Goal: Navigation & Orientation: Find specific page/section

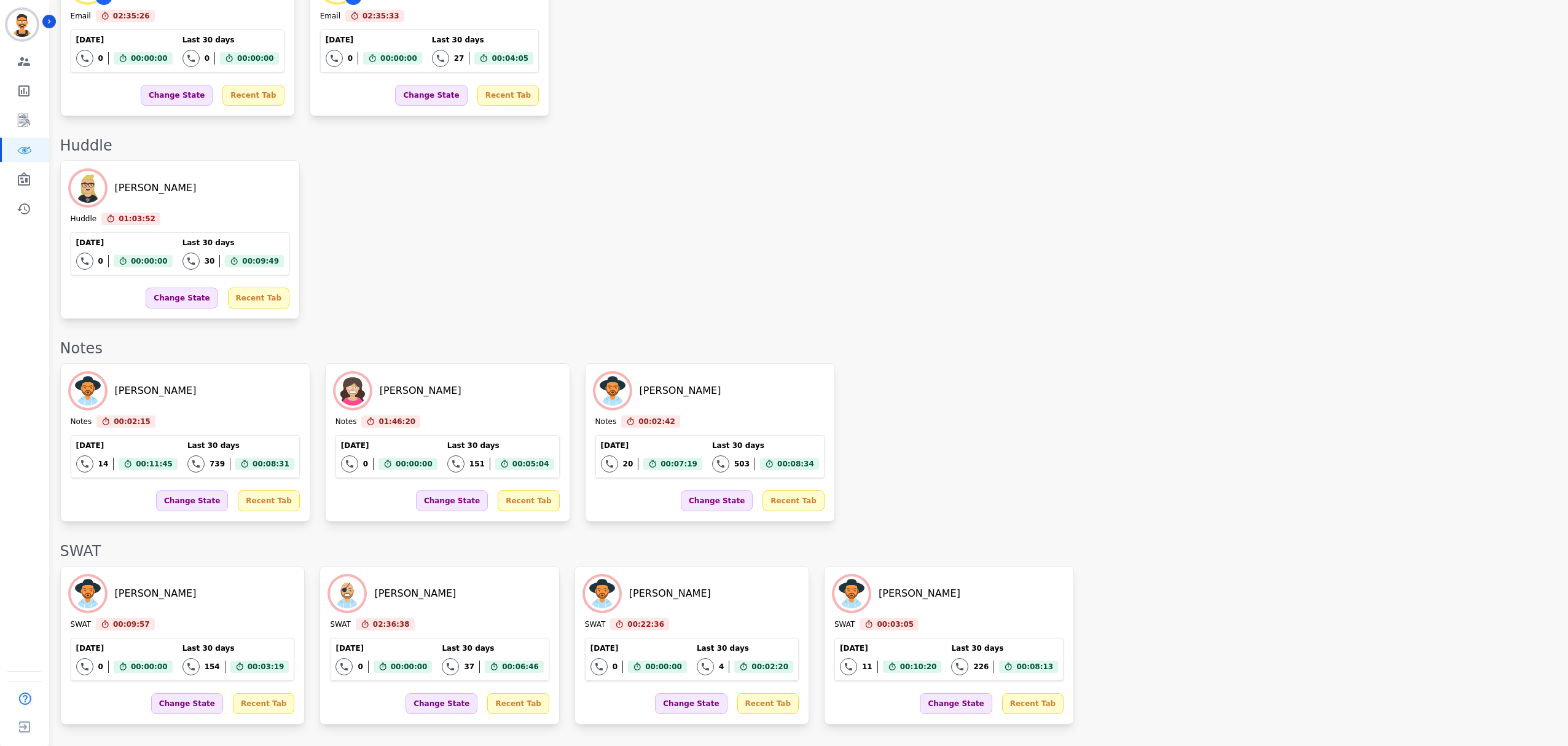
scroll to position [2011, 0]
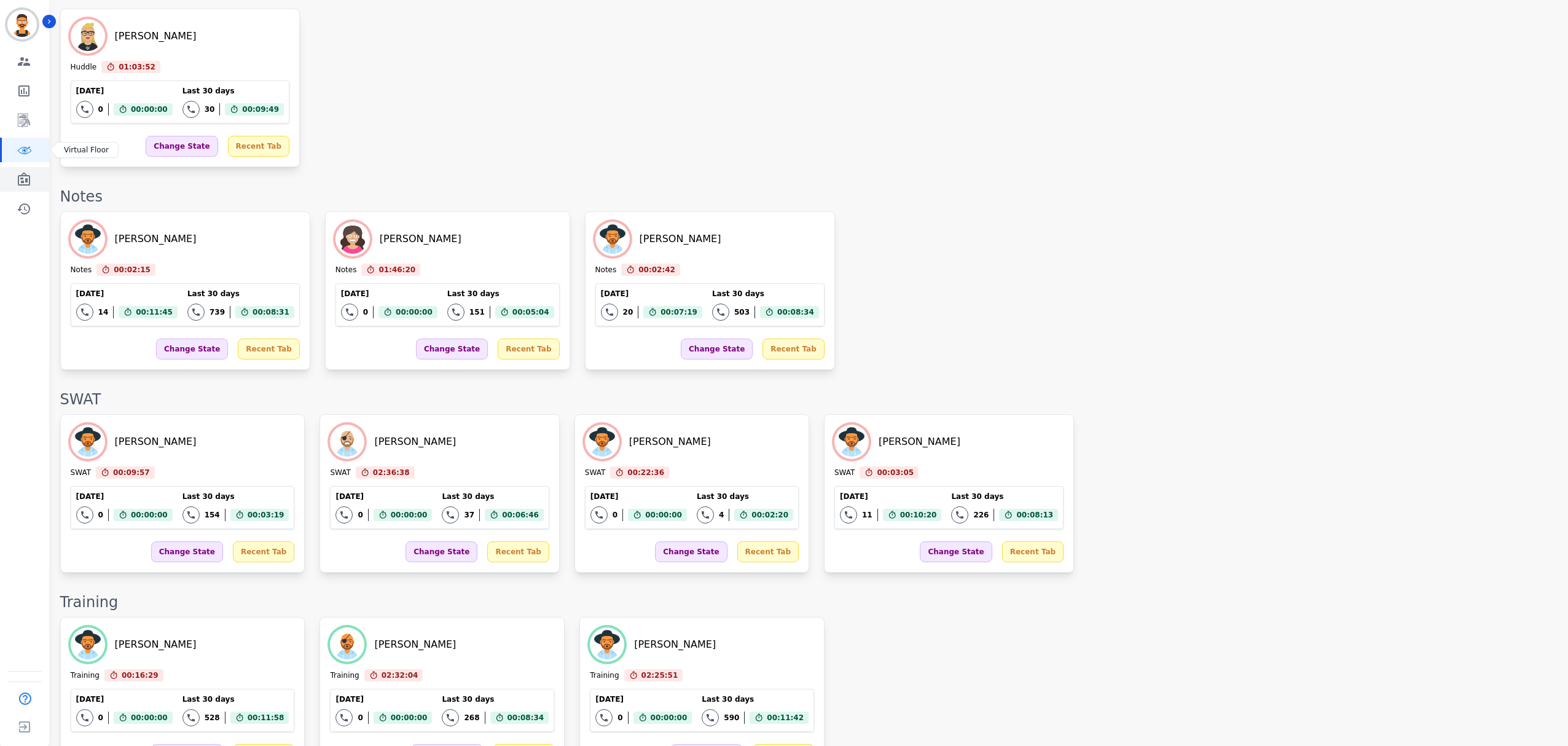
click at [18, 169] on link "Sidebar" at bounding box center [25, 179] width 47 height 25
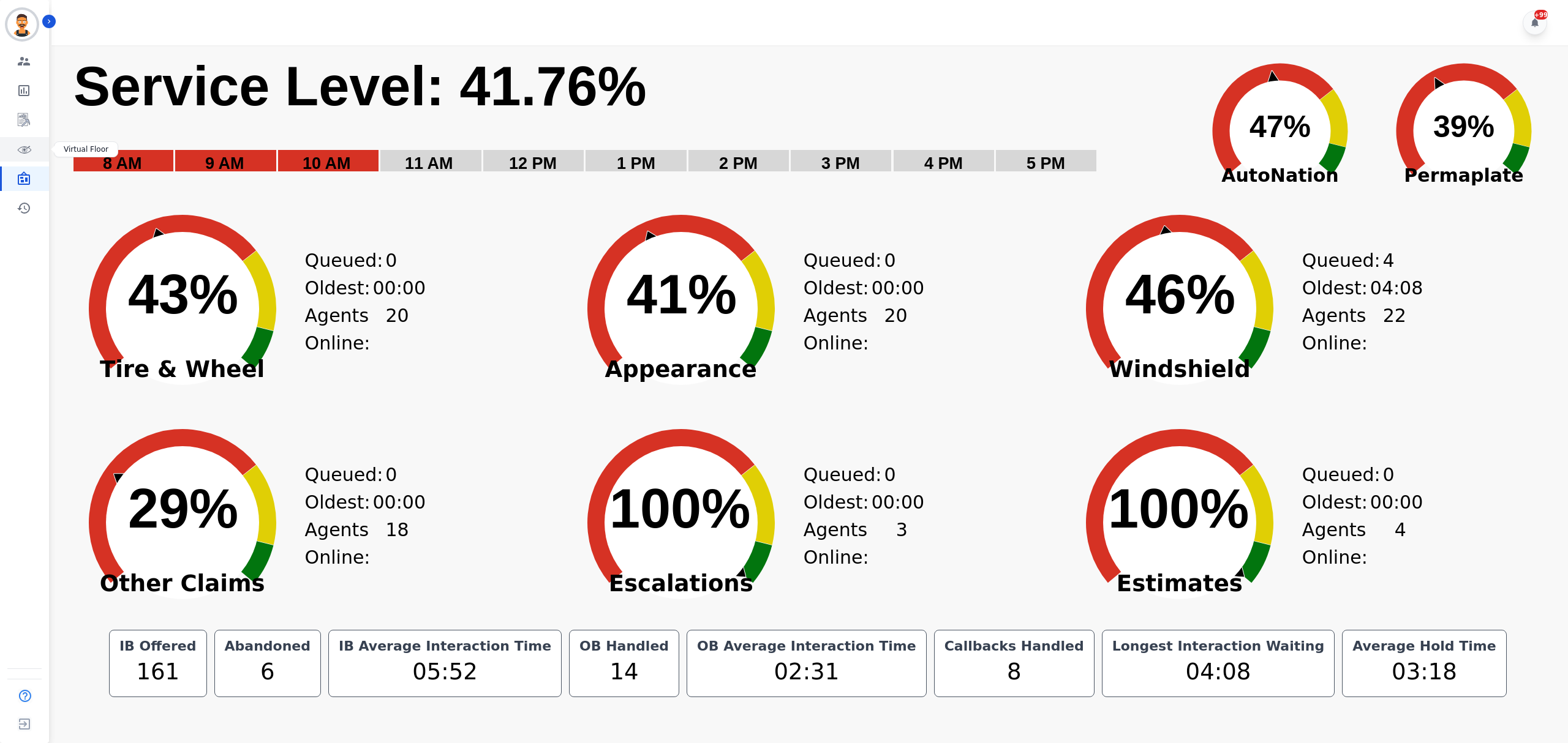
click at [23, 149] on icon "Sidebar" at bounding box center [24, 149] width 15 height 15
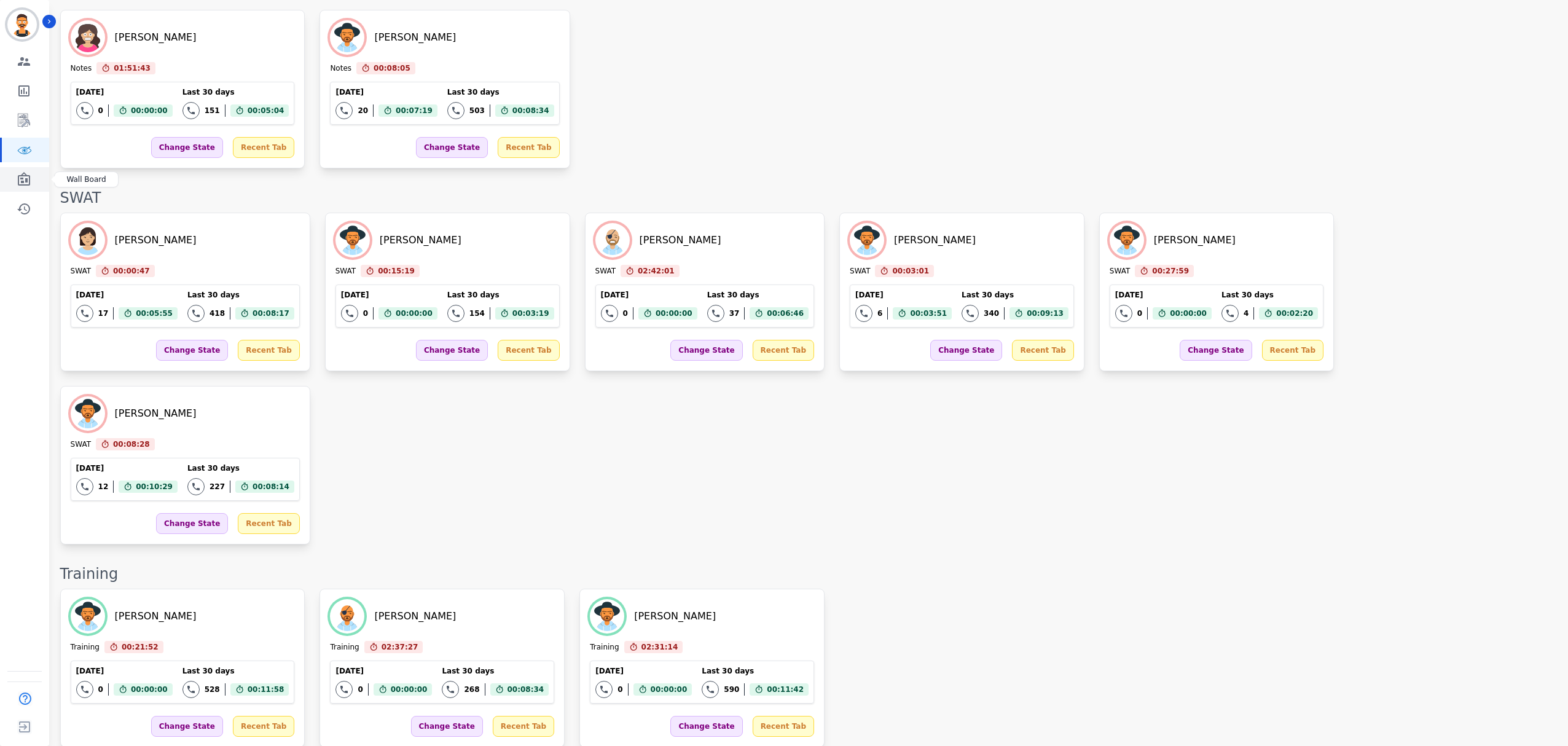
scroll to position [1603, 0]
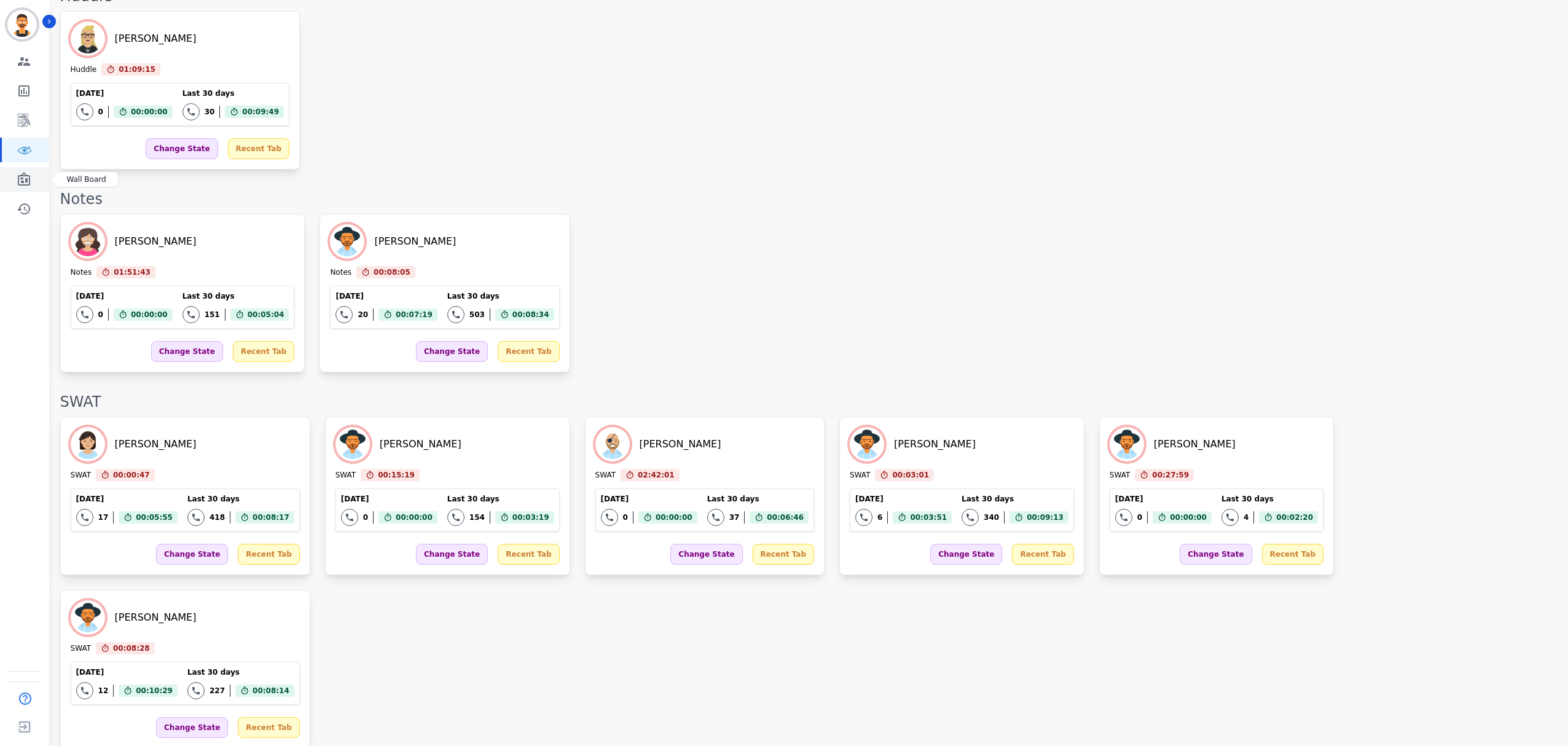
click at [13, 183] on link "Sidebar" at bounding box center [25, 179] width 47 height 25
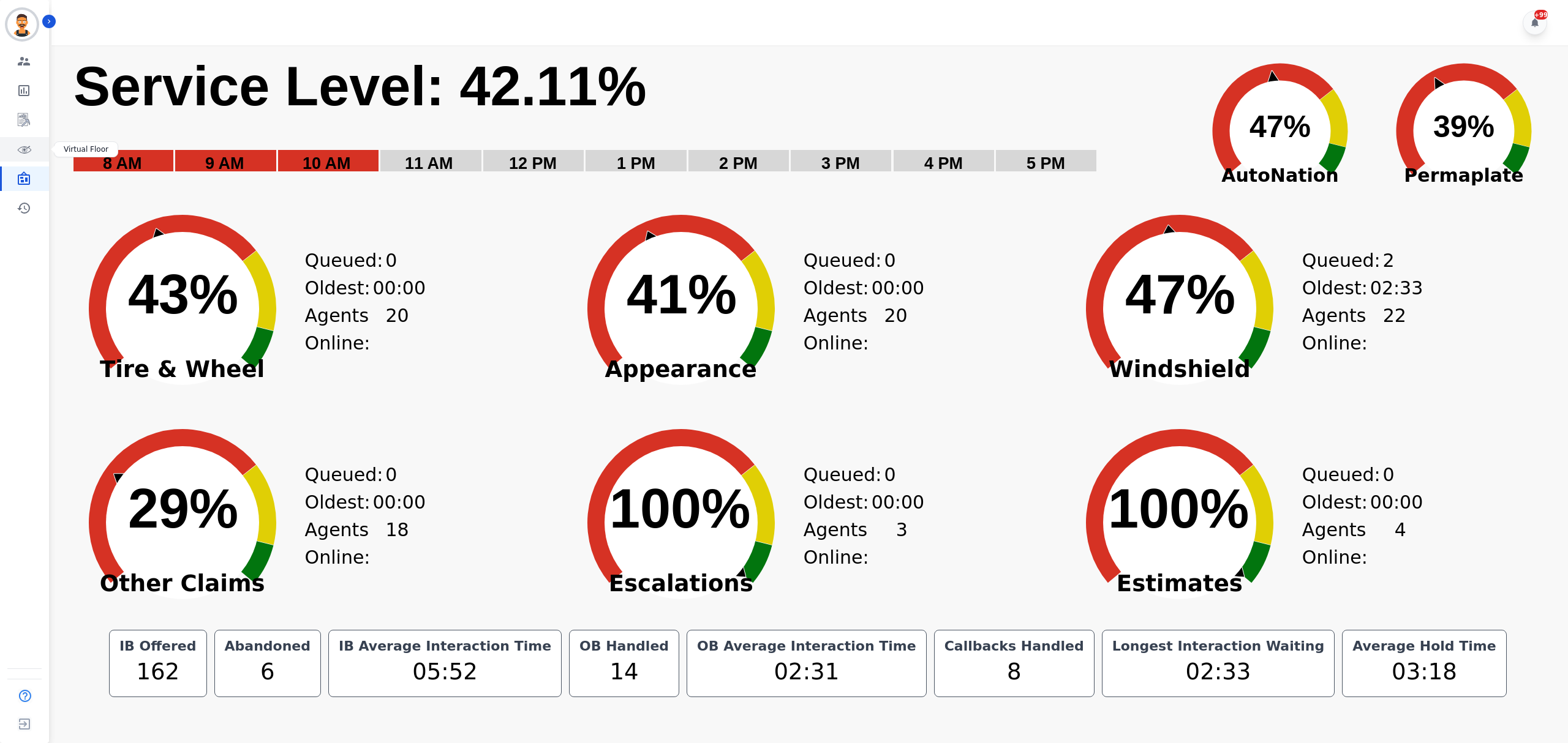
click at [35, 155] on link "Sidebar" at bounding box center [25, 149] width 47 height 25
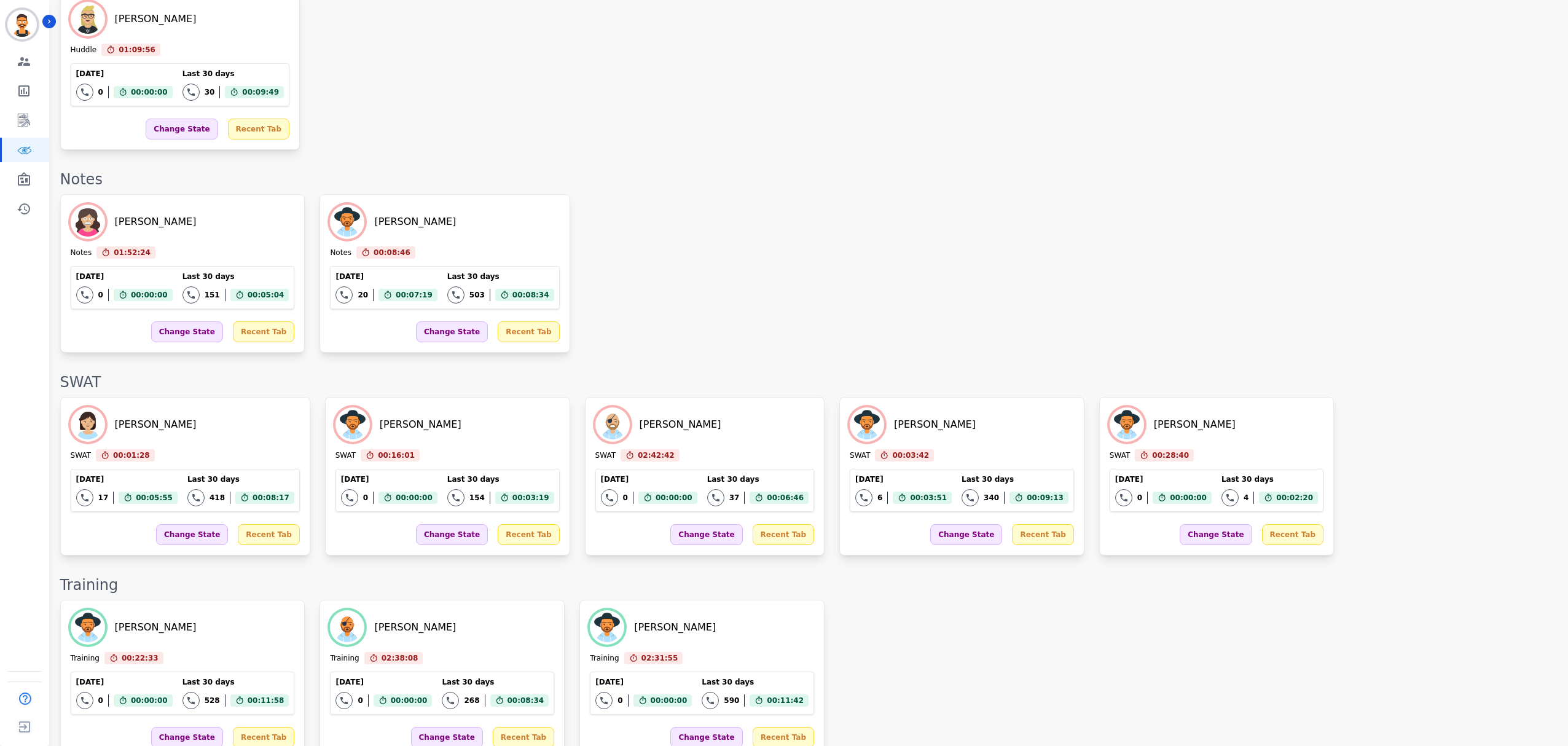
scroll to position [1807, 0]
click at [37, 187] on link "Sidebar" at bounding box center [25, 179] width 47 height 25
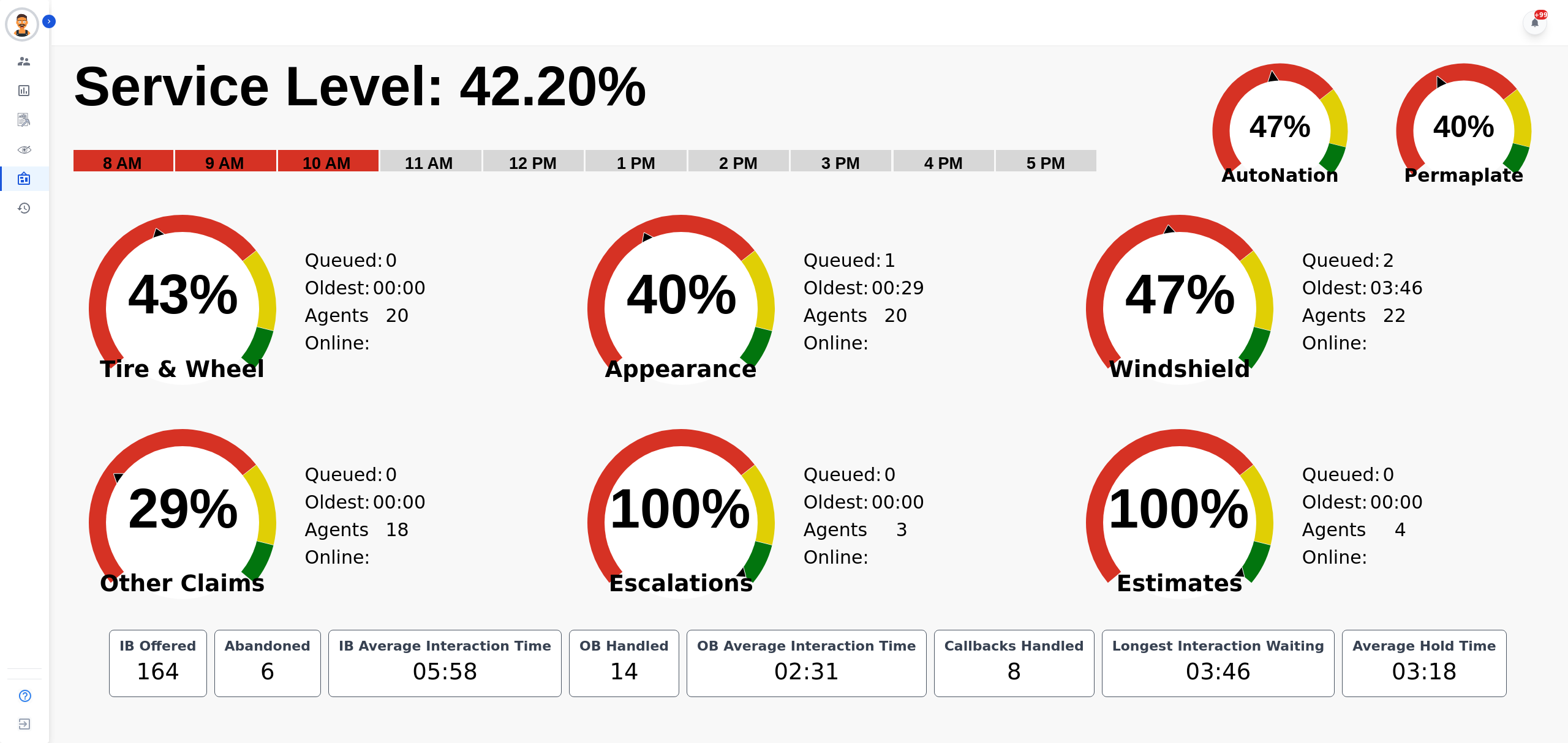
click at [25, 163] on div "Engagement Team Metrics Interaction Mining Virtual Floor Wall Board Coaching Hi…" at bounding box center [24, 134] width 49 height 171
click at [31, 156] on link "Sidebar" at bounding box center [25, 149] width 47 height 25
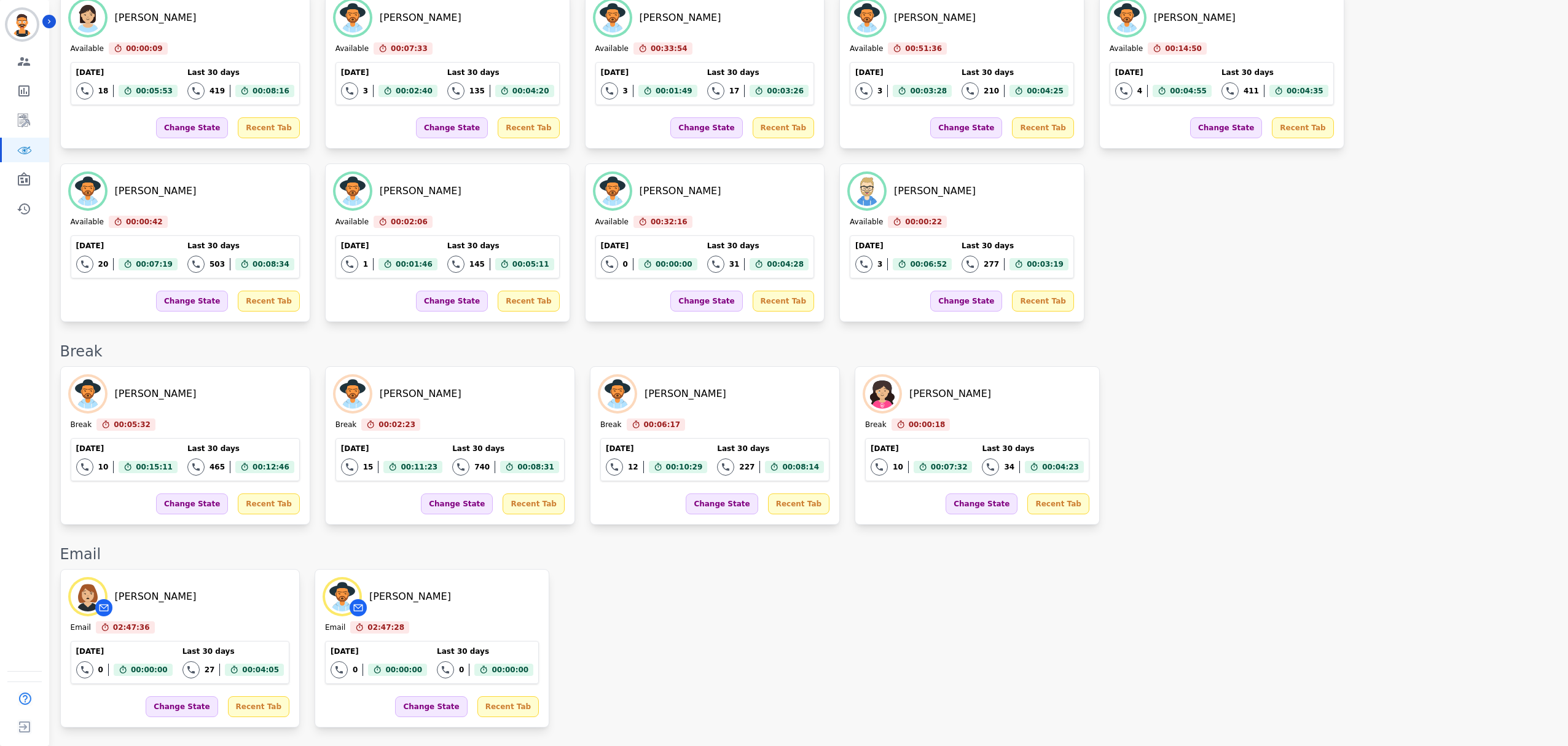
scroll to position [816, 0]
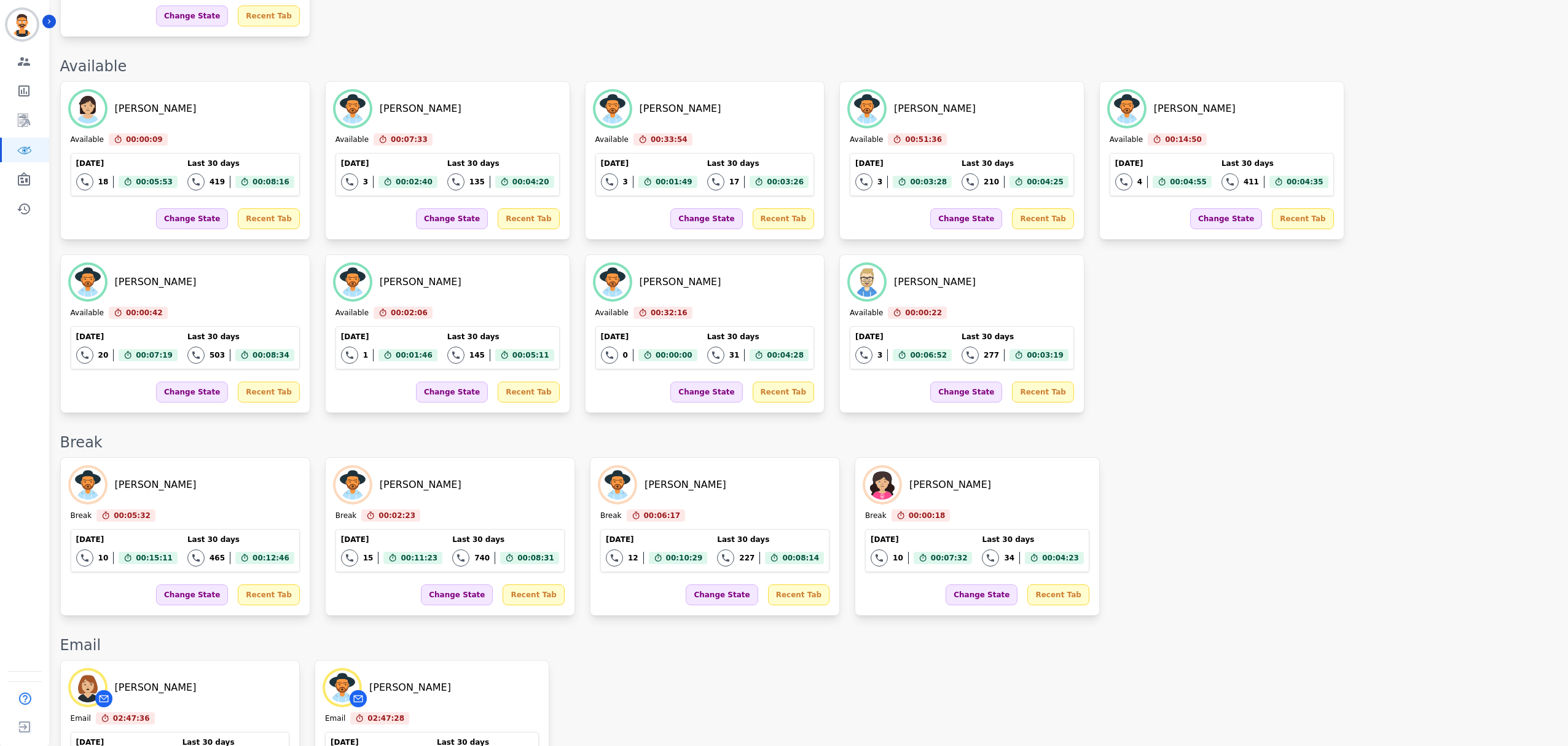
click at [943, 357] on div "[PERSON_NAME] Available 00:00:09 Current State: Available [DATE] 18 Total inter…" at bounding box center [808, 247] width 1495 height 332
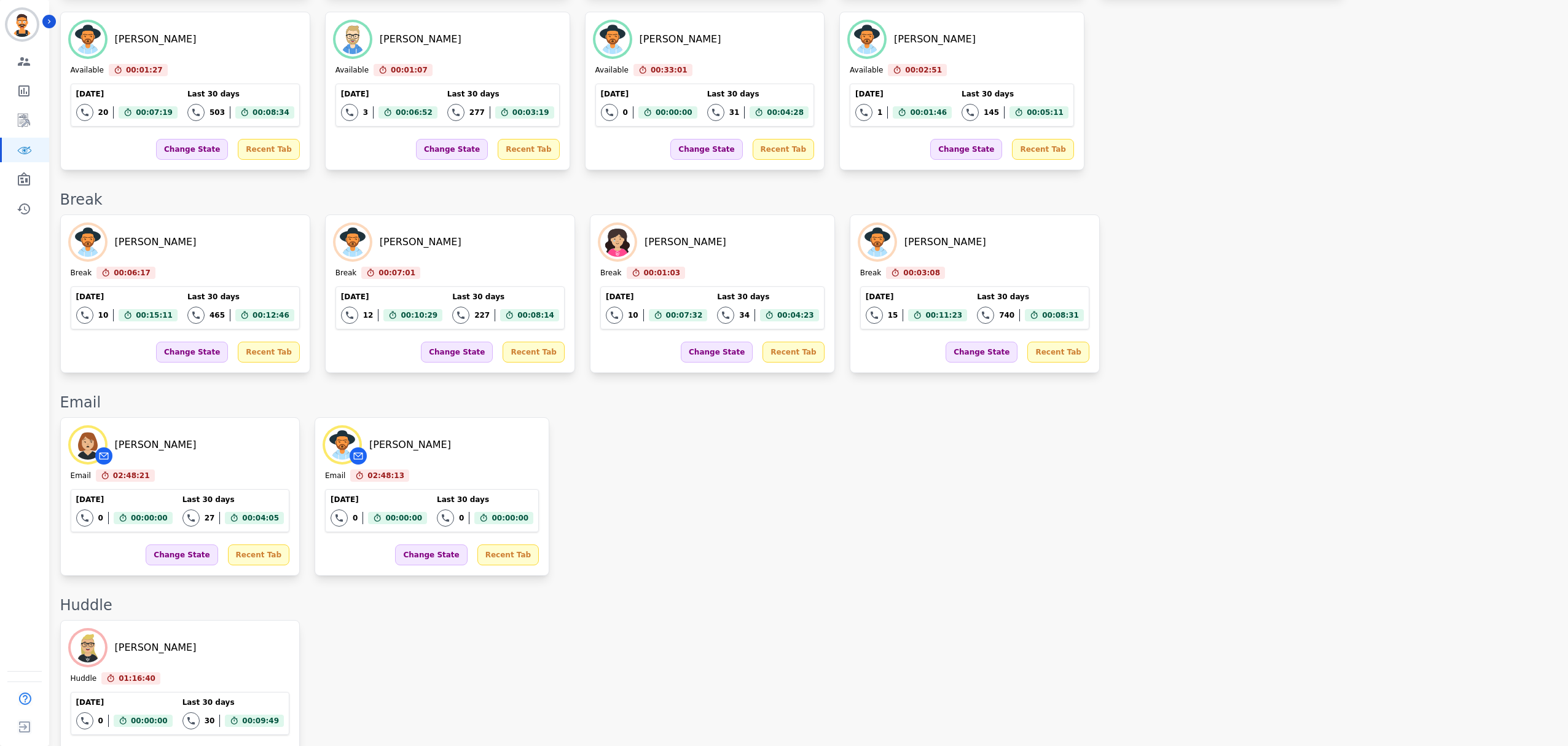
scroll to position [1475, 0]
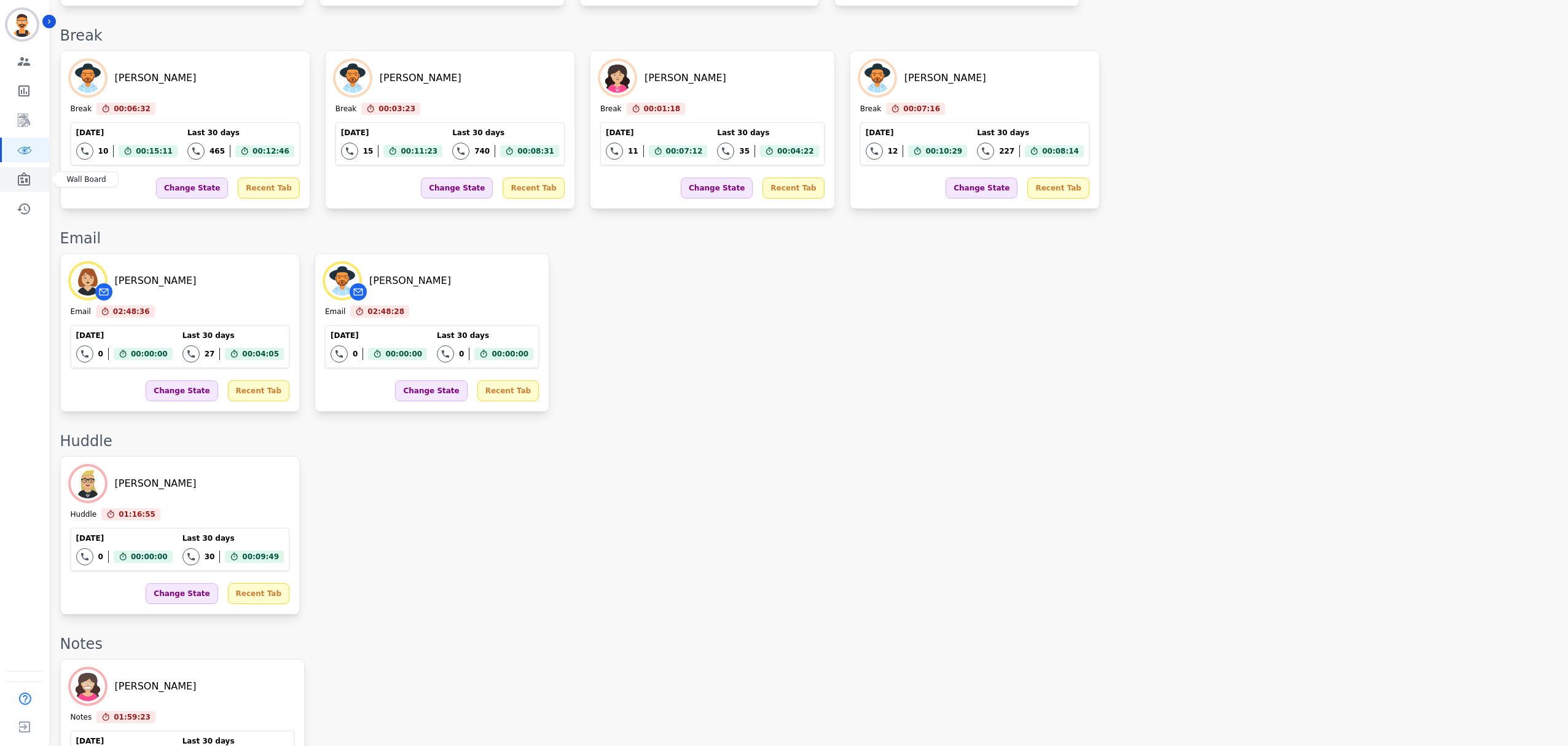
click at [20, 177] on icon "Sidebar" at bounding box center [24, 178] width 12 height 13
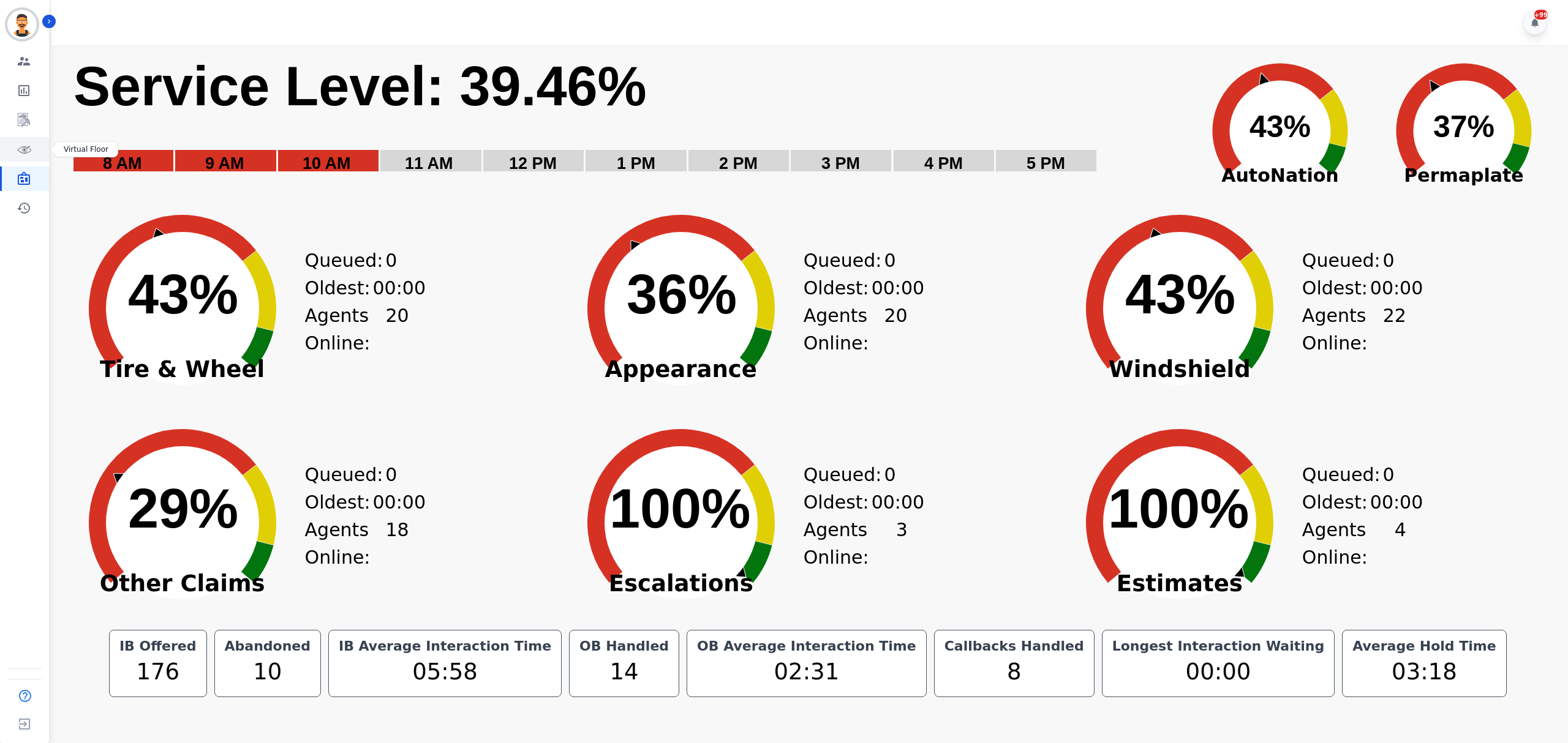
click at [29, 150] on icon "Sidebar" at bounding box center [24, 149] width 15 height 15
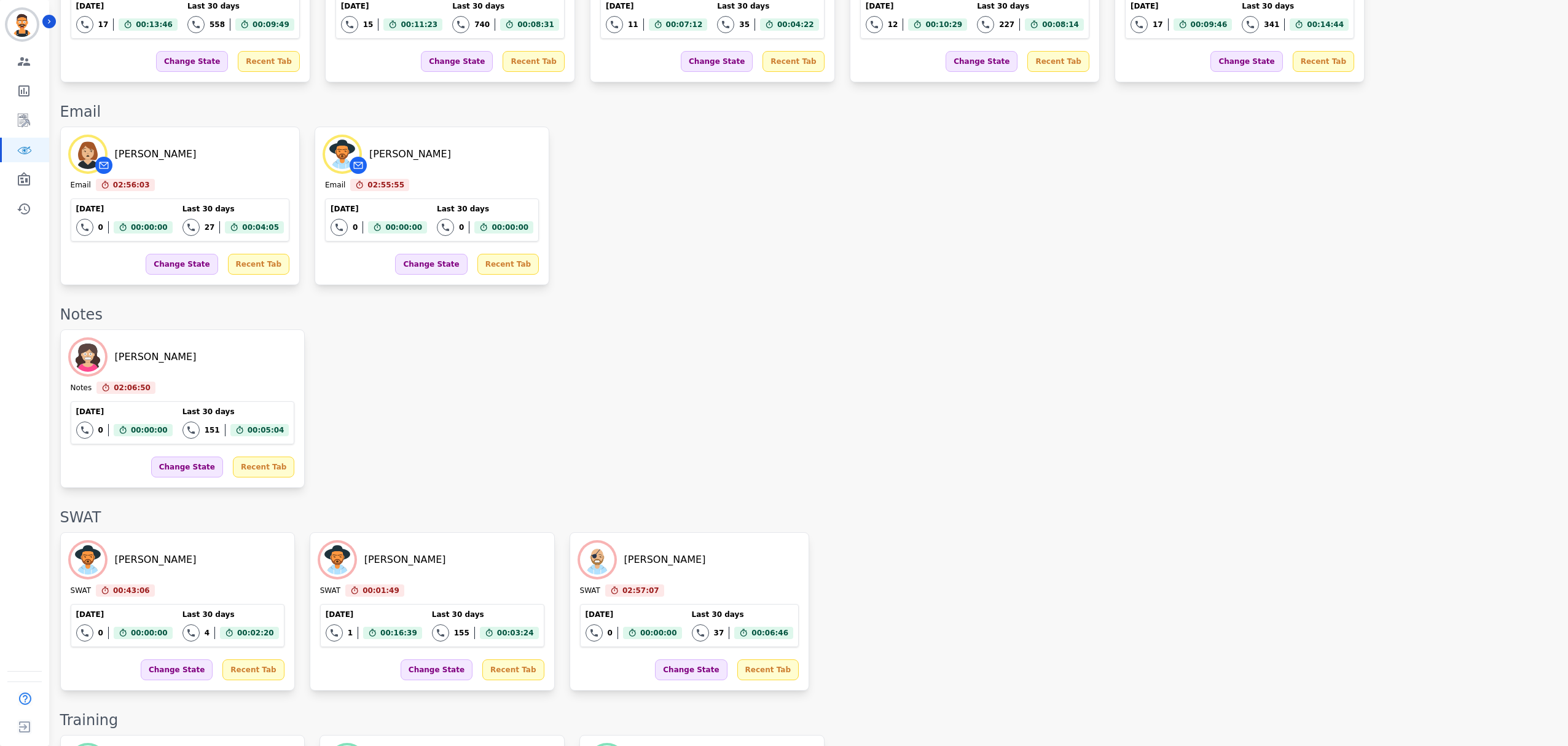
scroll to position [1416, 0]
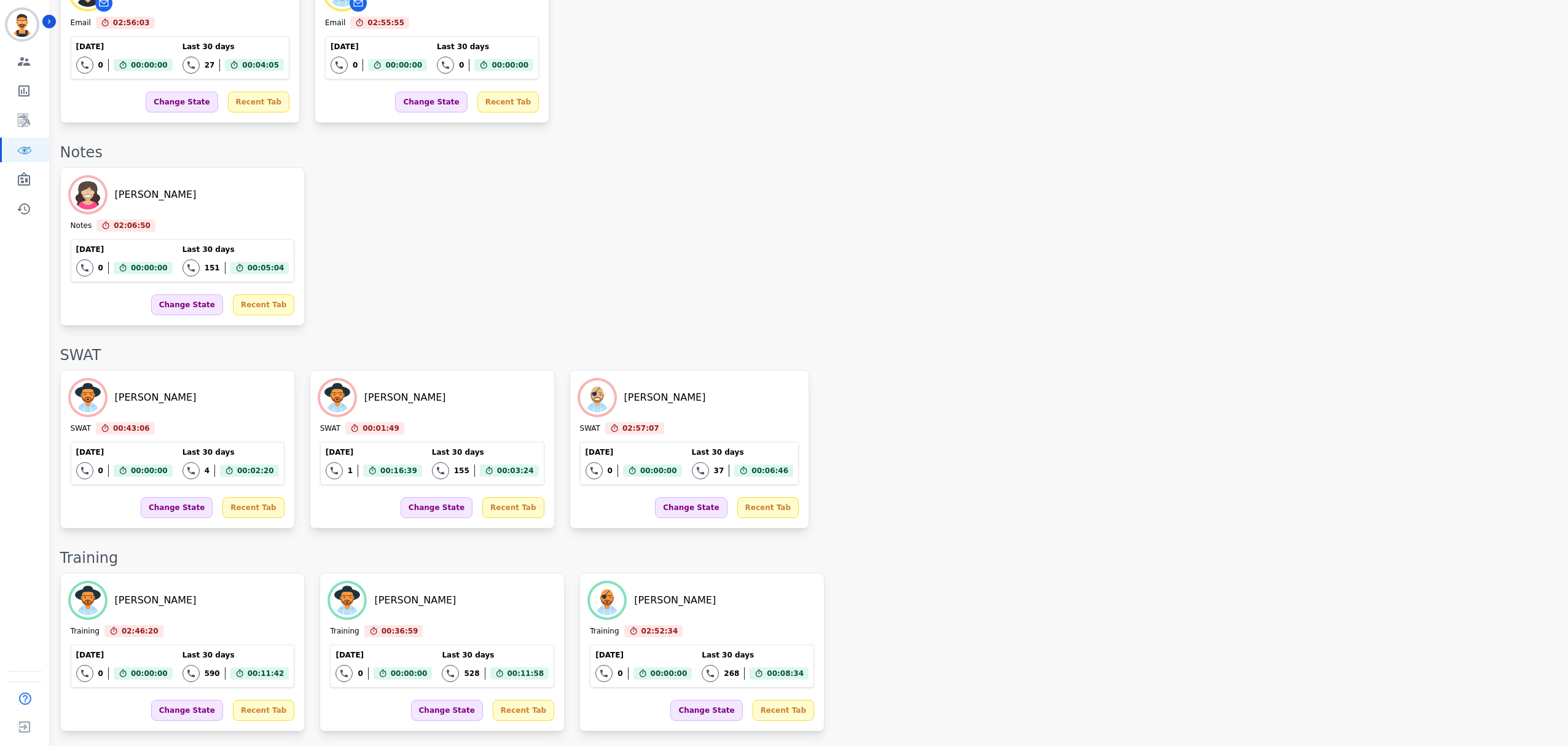
click at [777, 354] on div "SWAT" at bounding box center [808, 355] width 1495 height 20
click at [33, 170] on link "Sidebar" at bounding box center [25, 179] width 47 height 25
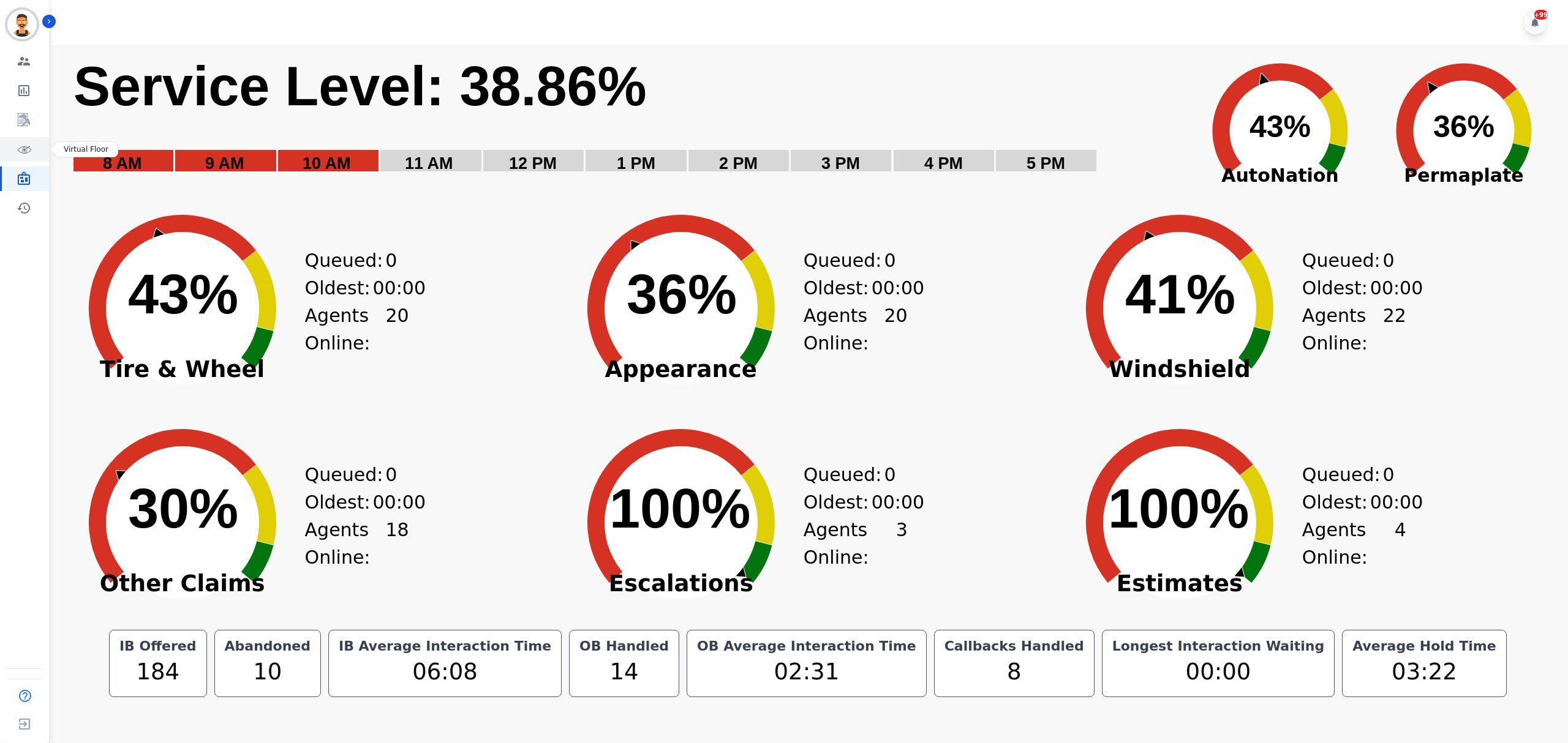
click at [38, 142] on link "Sidebar" at bounding box center [25, 149] width 47 height 25
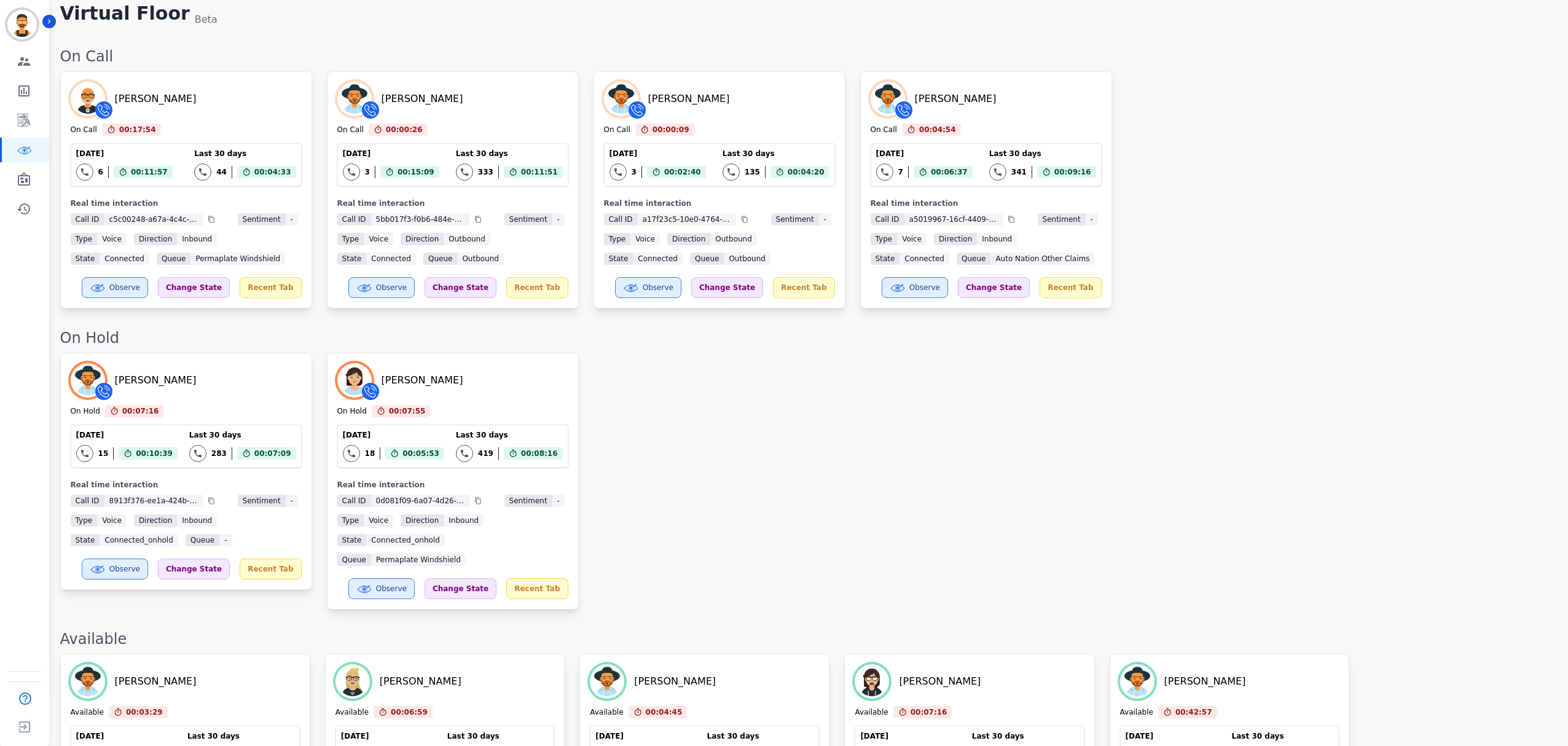
scroll to position [59, 0]
click at [21, 181] on icon "Sidebar" at bounding box center [24, 178] width 12 height 13
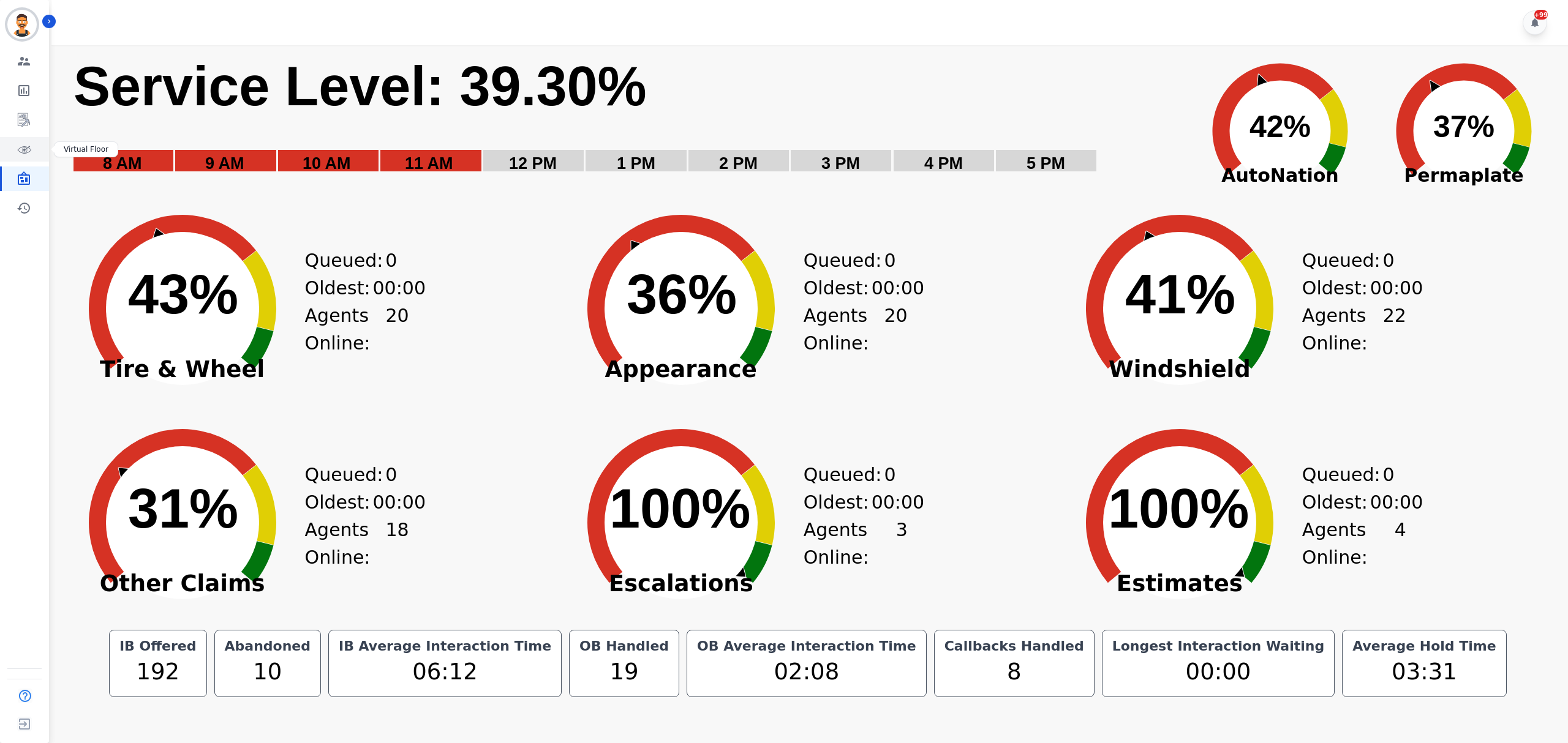
click at [25, 155] on icon "Sidebar" at bounding box center [24, 149] width 15 height 15
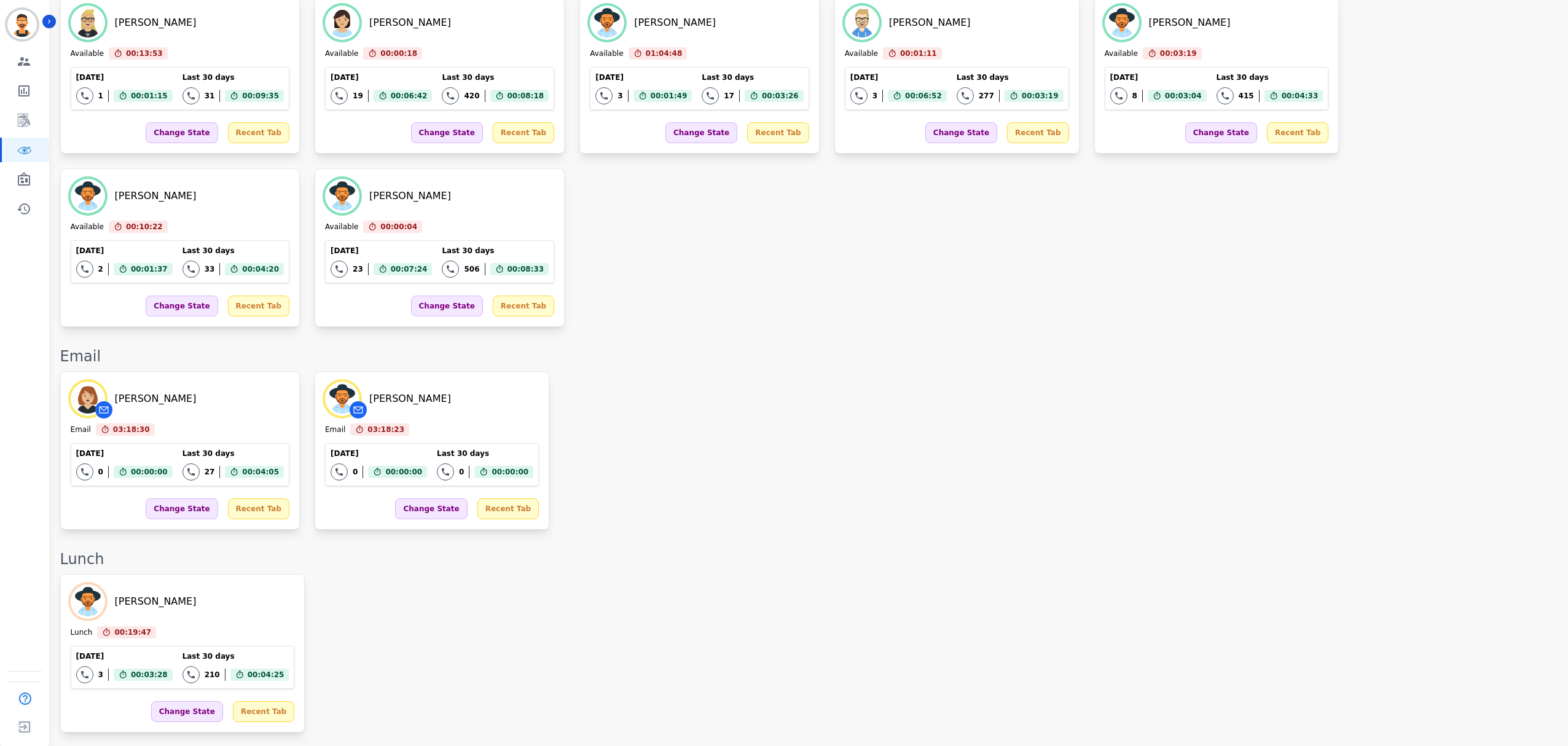
scroll to position [1622, 0]
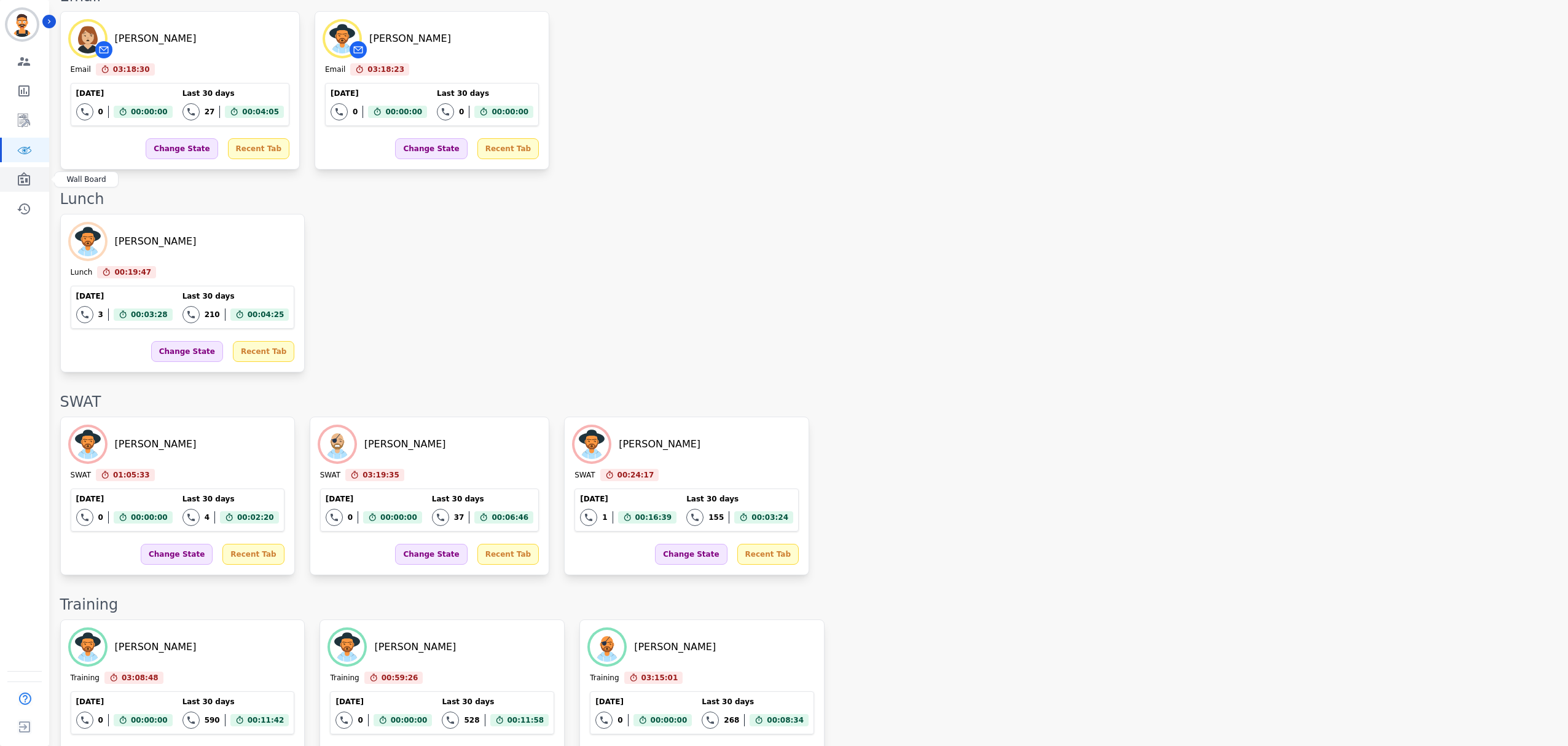
click at [11, 177] on link "Sidebar" at bounding box center [25, 179] width 47 height 25
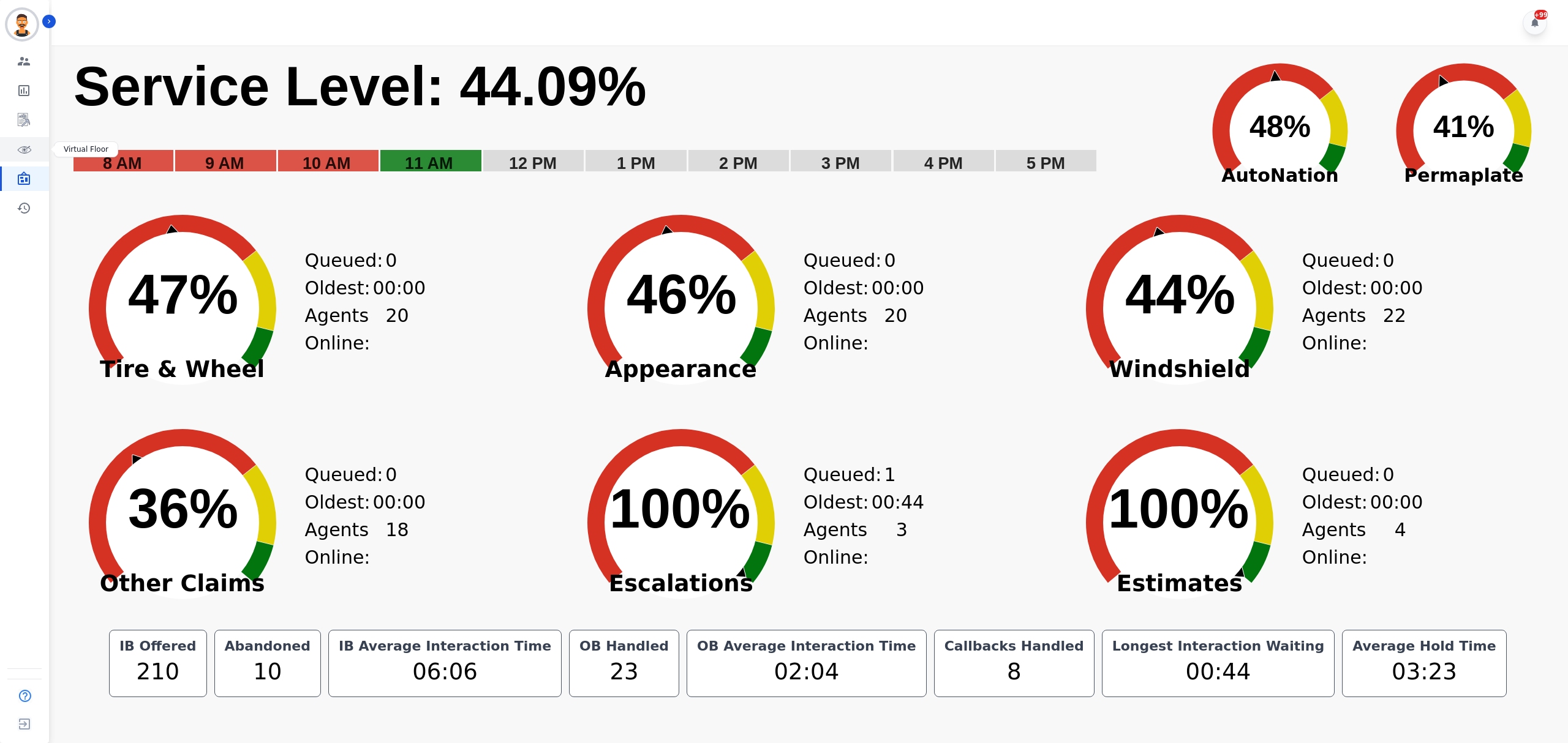
click at [23, 142] on icon "Sidebar" at bounding box center [24, 149] width 15 height 15
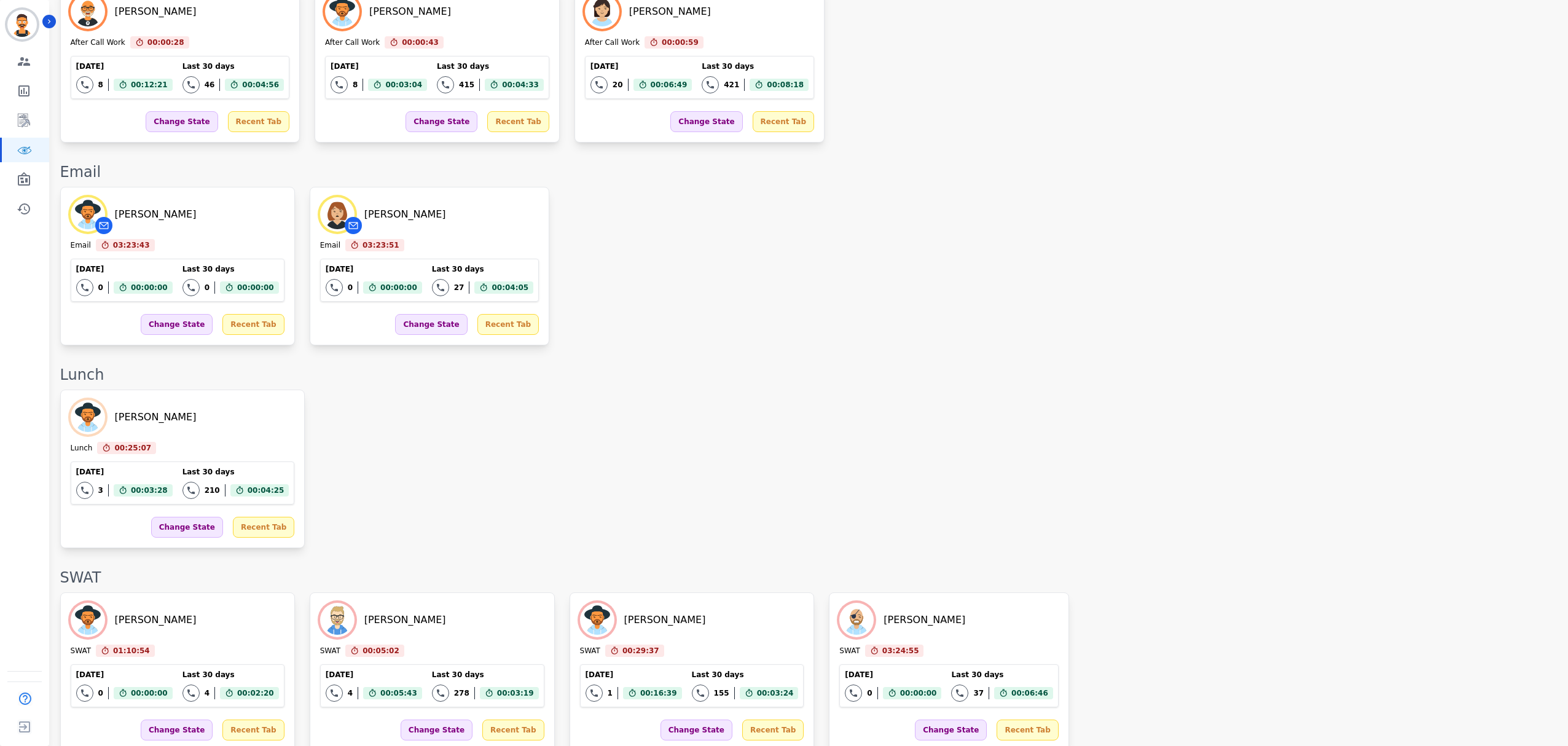
scroll to position [1399, 0]
click at [15, 173] on link "Sidebar" at bounding box center [25, 179] width 47 height 25
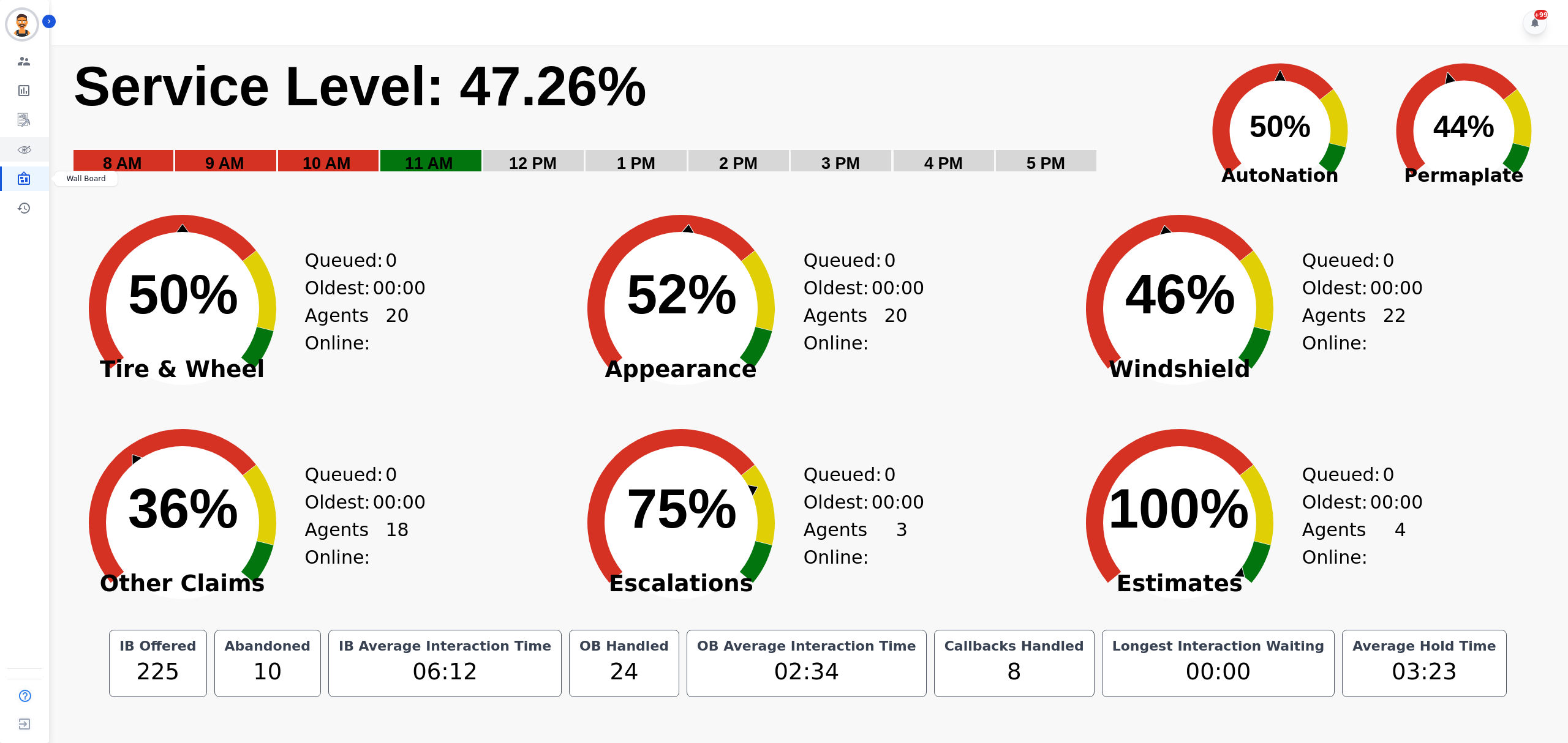
click at [26, 159] on link "Sidebar" at bounding box center [25, 149] width 47 height 25
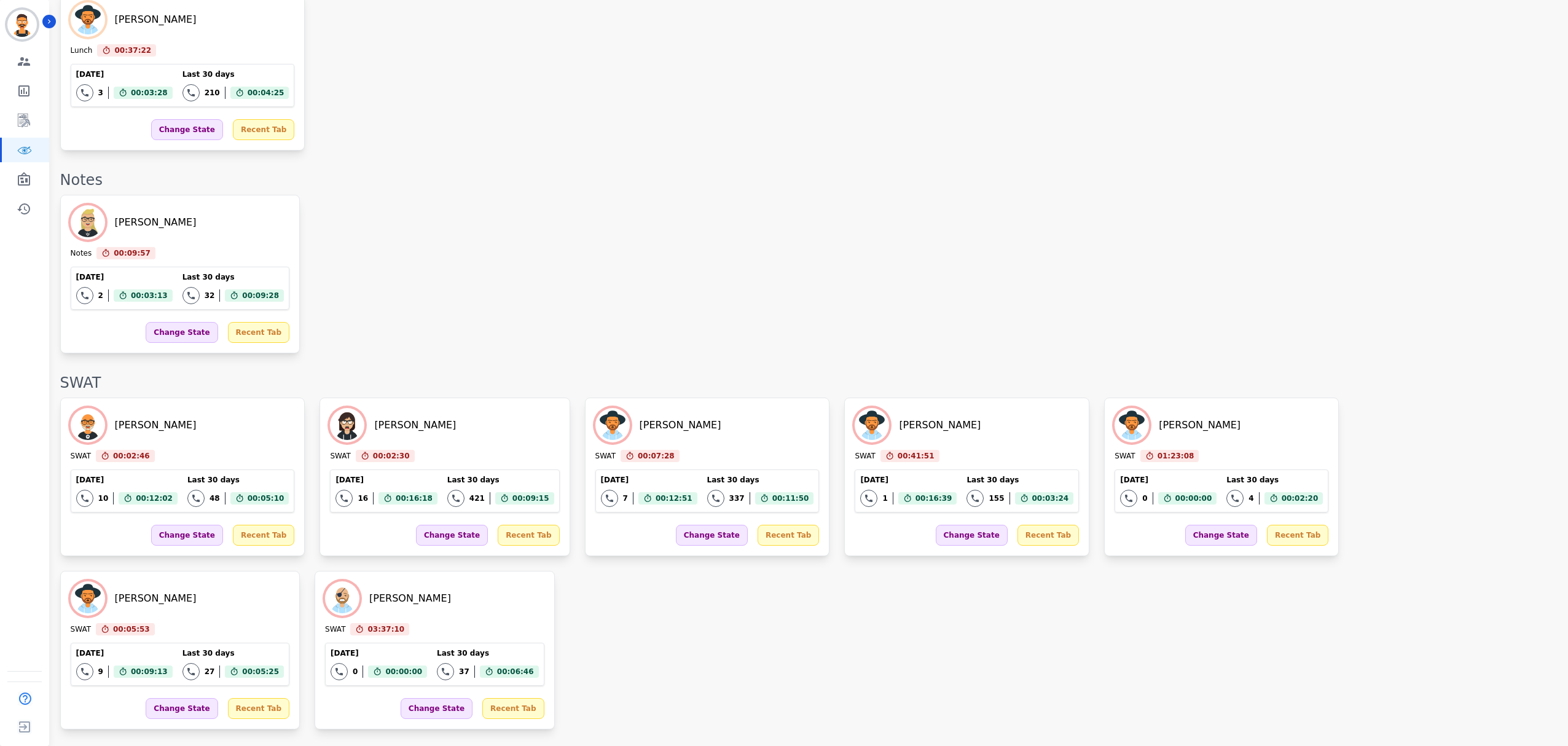
scroll to position [1699, 0]
click at [25, 177] on icon "Sidebar" at bounding box center [24, 179] width 15 height 15
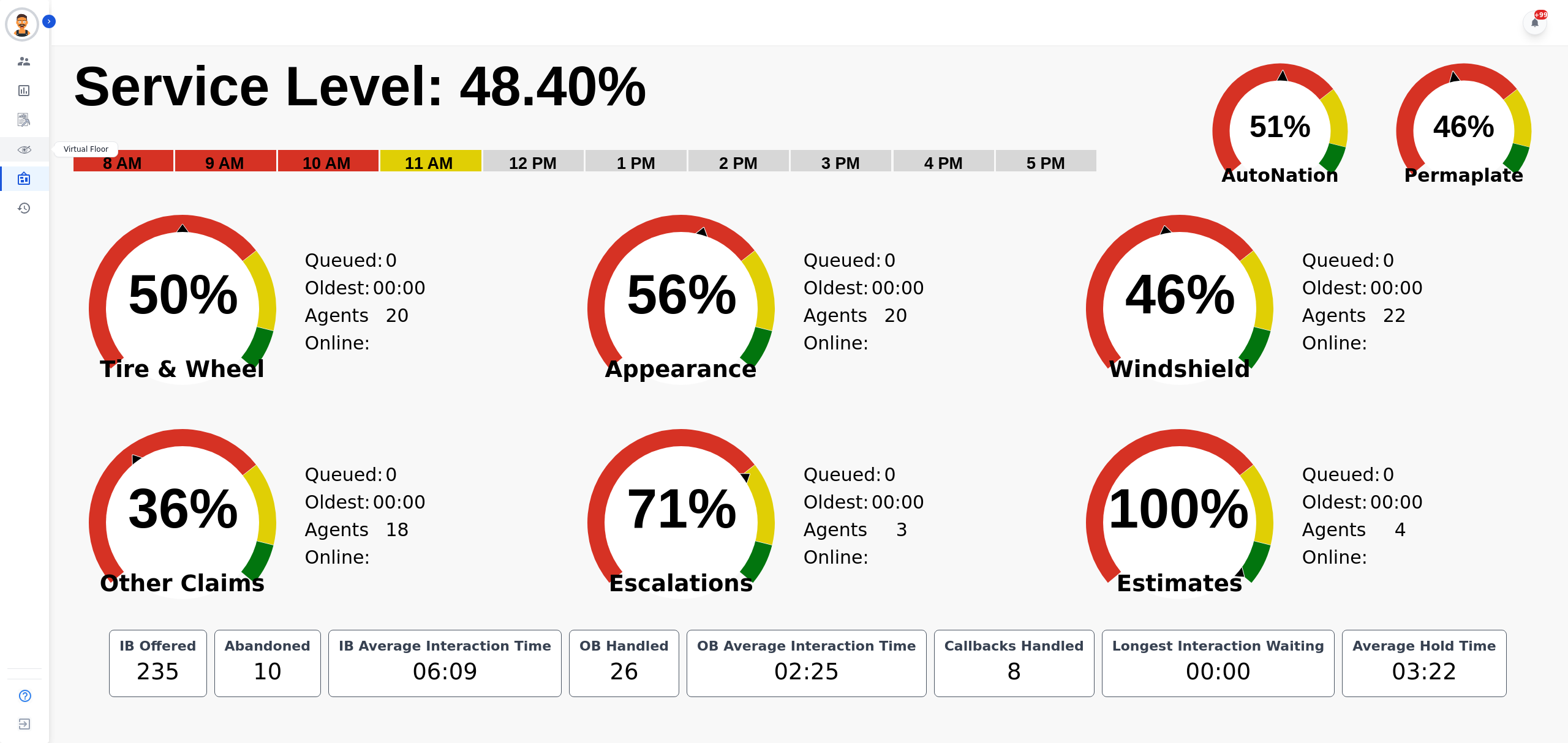
click at [5, 142] on link "Sidebar" at bounding box center [25, 149] width 47 height 25
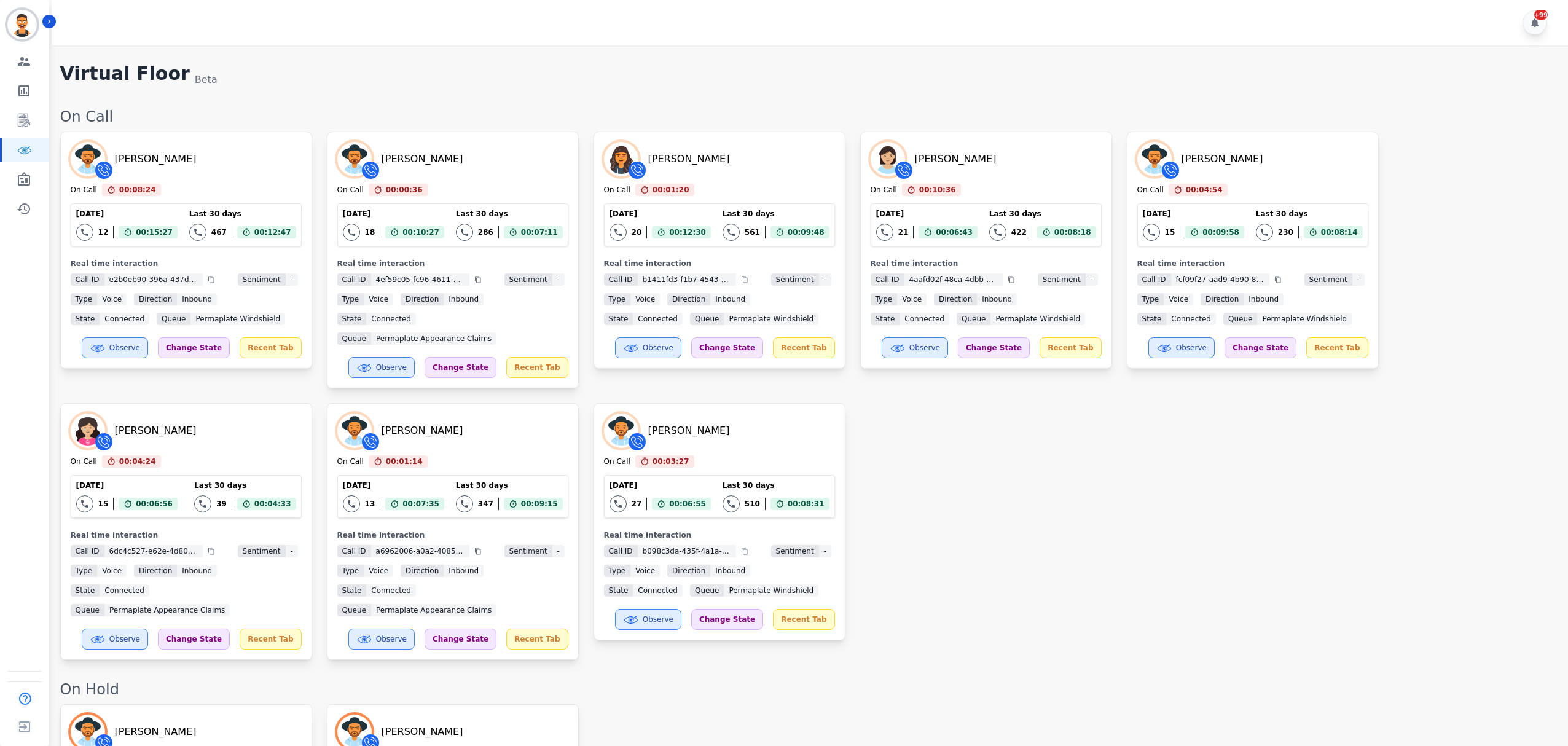
click at [952, 43] on div "+99" at bounding box center [811, 22] width 1520 height 45
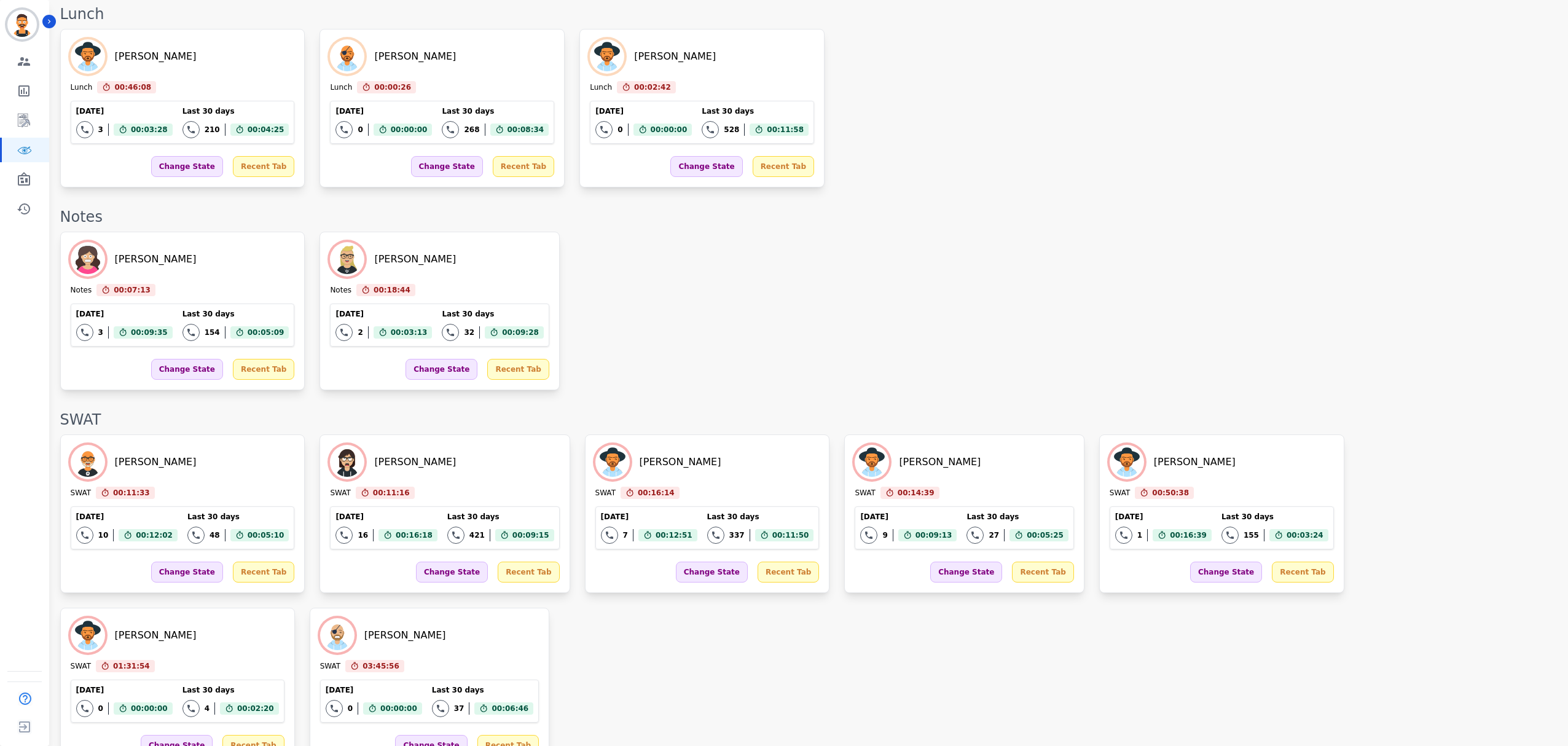
scroll to position [1778, 0]
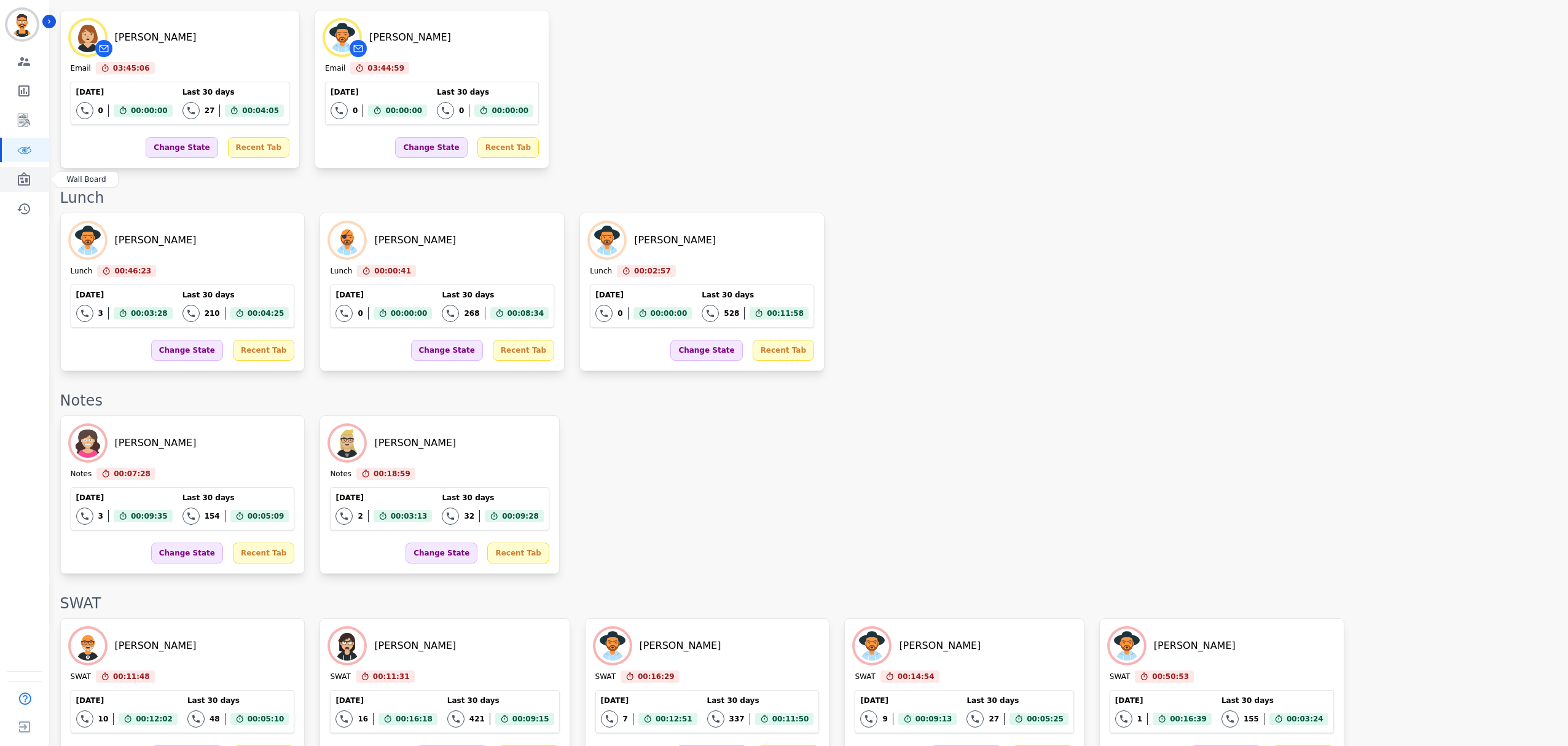
click at [31, 185] on link "Sidebar" at bounding box center [25, 179] width 47 height 25
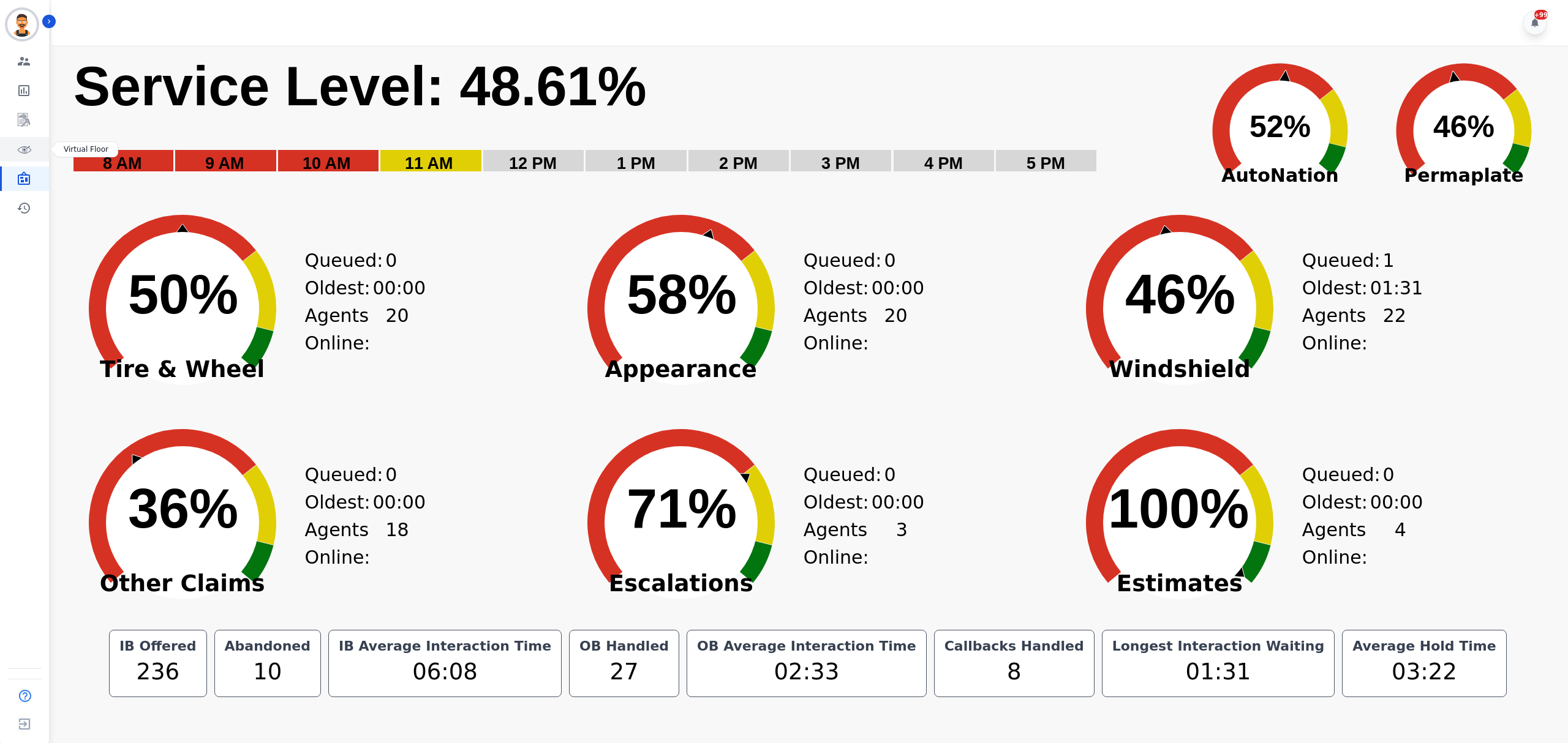
click at [15, 148] on link "Sidebar" at bounding box center [25, 149] width 47 height 25
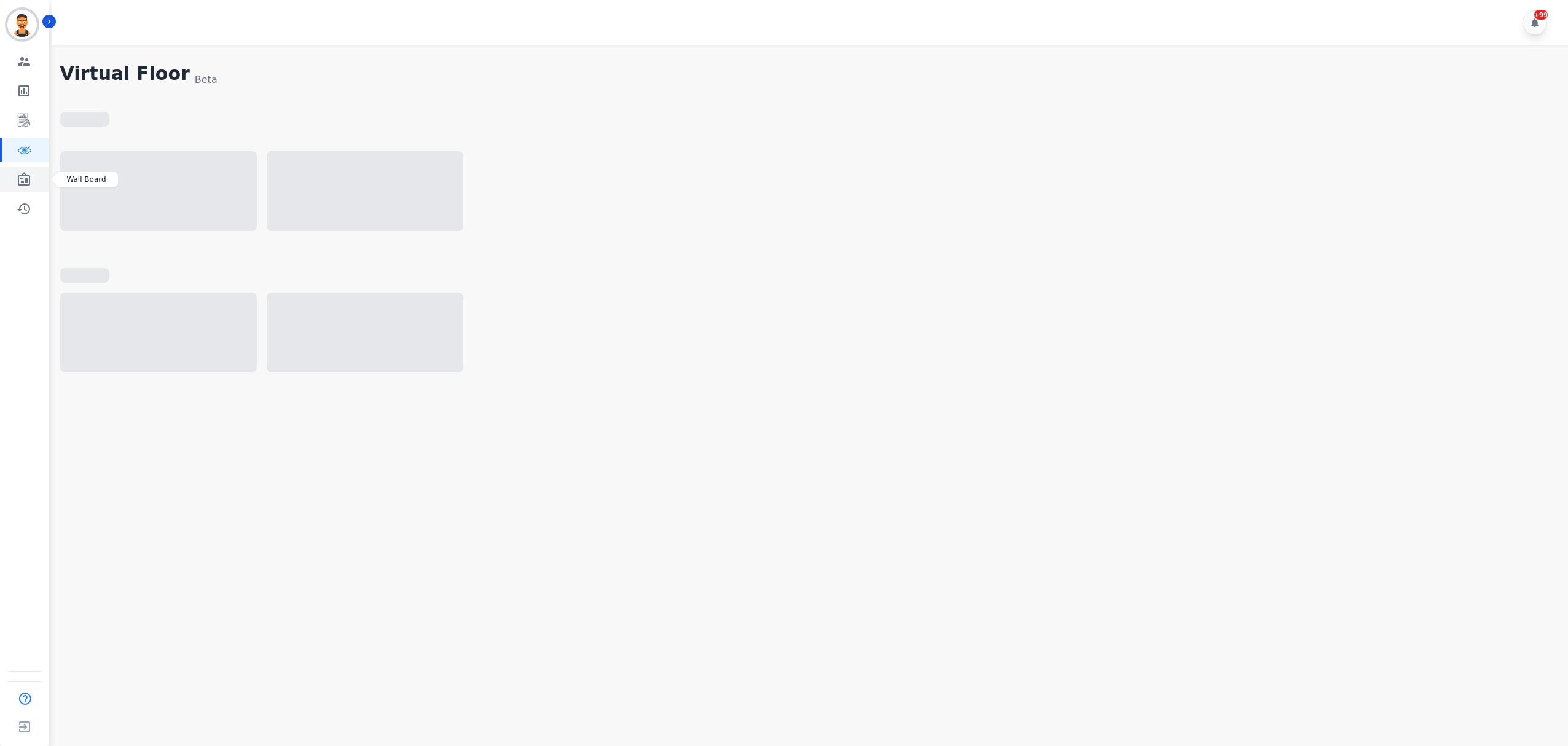
click at [28, 171] on link "Sidebar" at bounding box center [25, 179] width 47 height 25
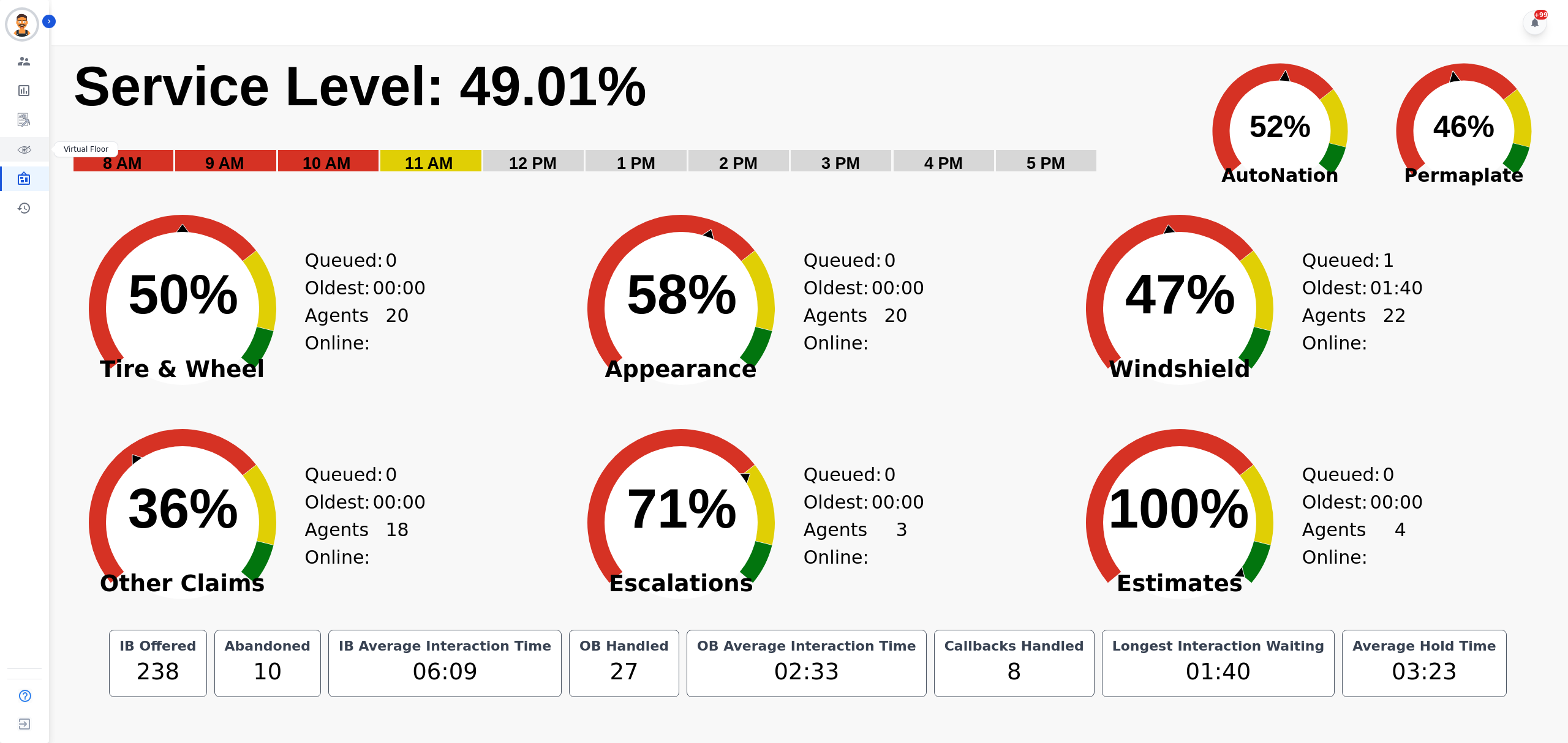
click at [33, 153] on link "Sidebar" at bounding box center [25, 149] width 47 height 25
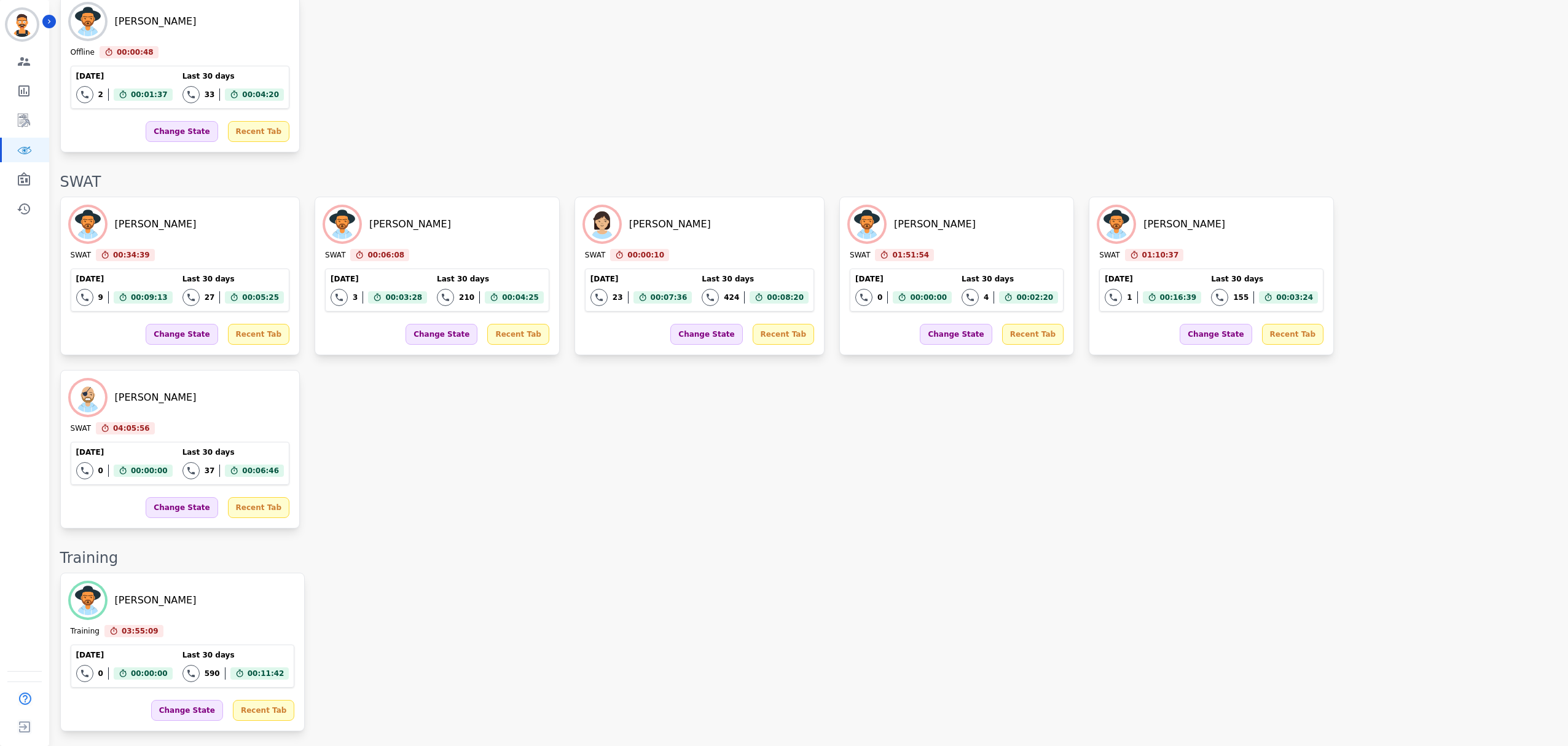
scroll to position [1543, 0]
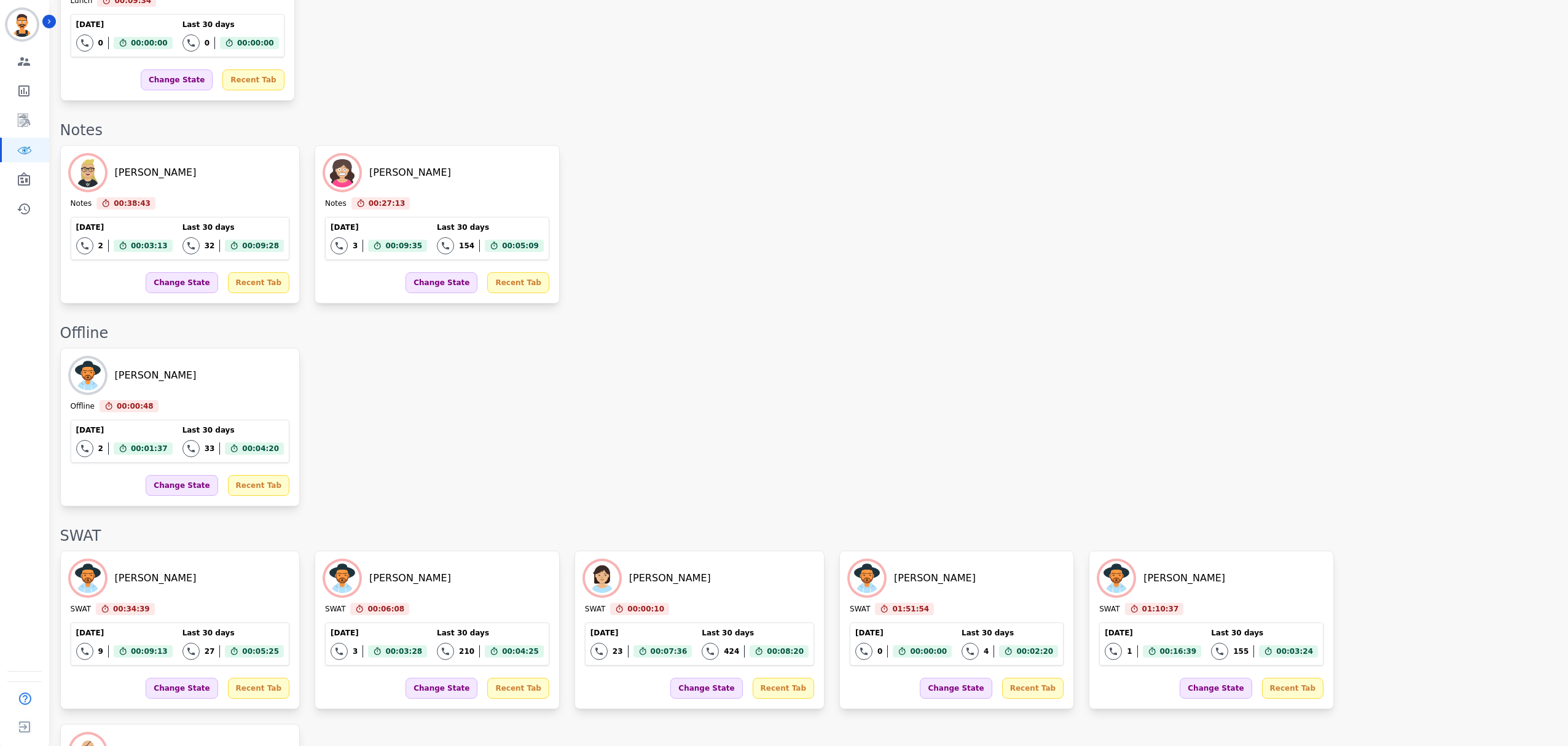
click at [652, 348] on div "Tyree Khwaja Offline 00:00:48 Current State: Offline Today 2 Total interactions…" at bounding box center [808, 427] width 1495 height 159
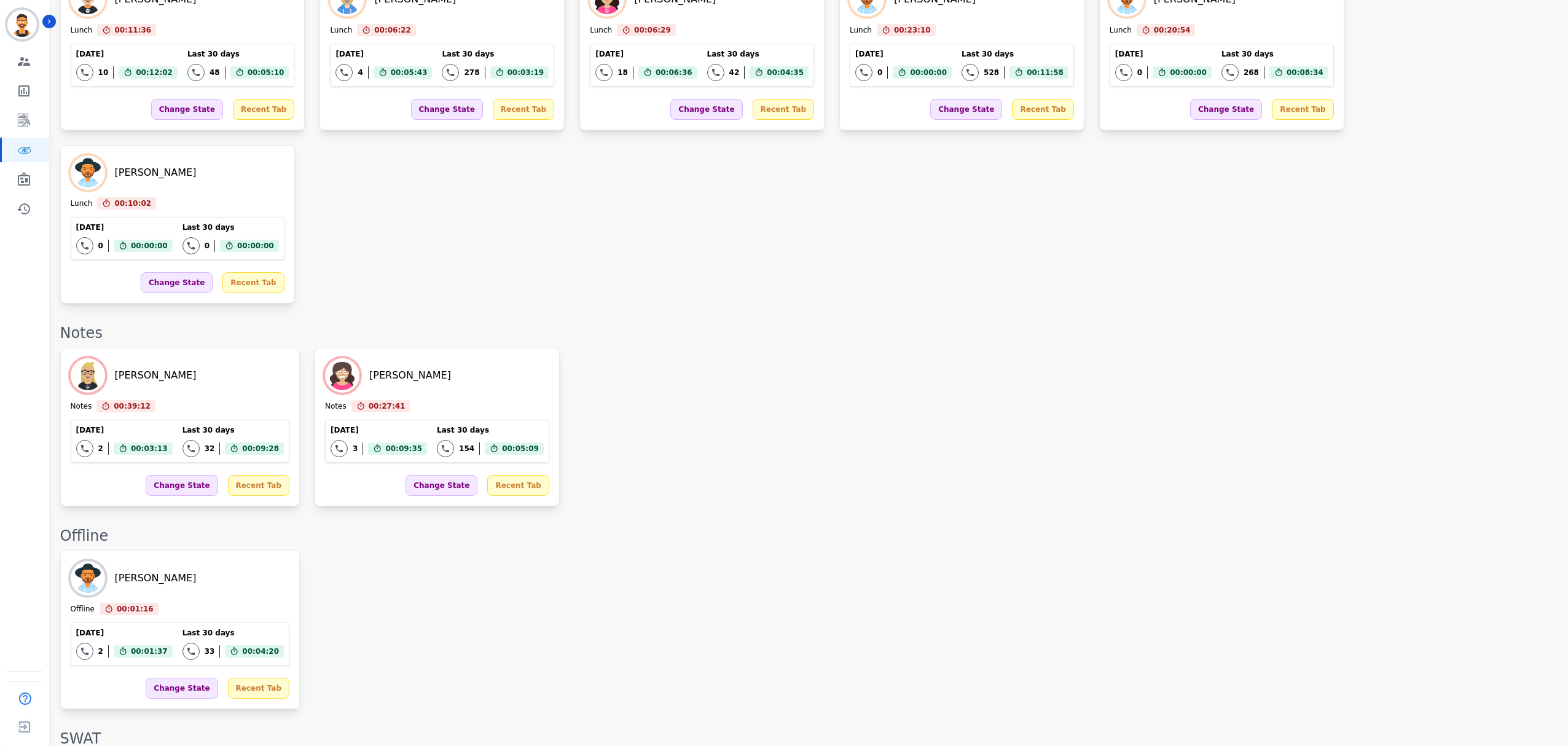
click at [655, 348] on div "Audrey Waters Notes 00:39:12 Current State: Notes Today 2 Total interactions co…" at bounding box center [808, 427] width 1495 height 159
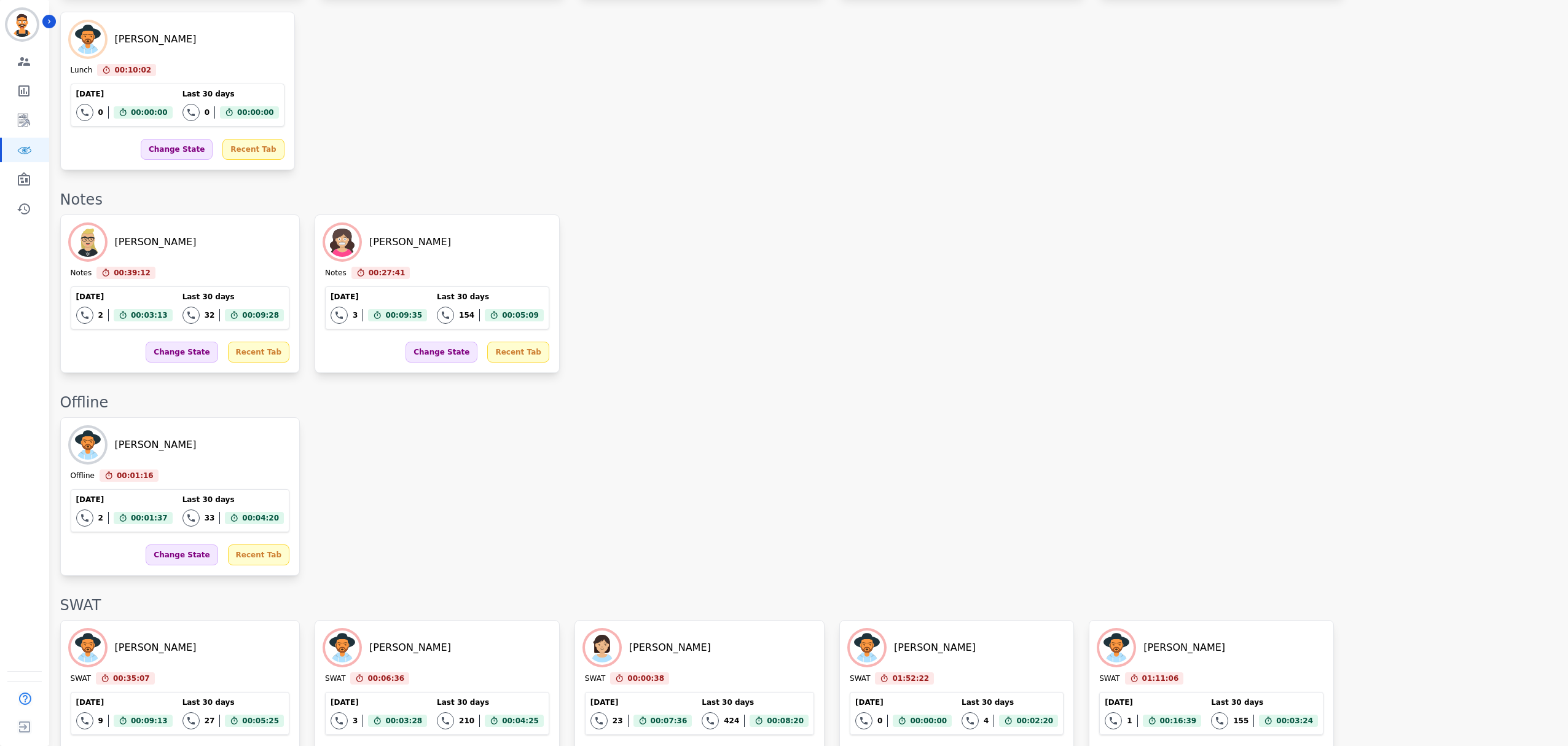
scroll to position [1583, 0]
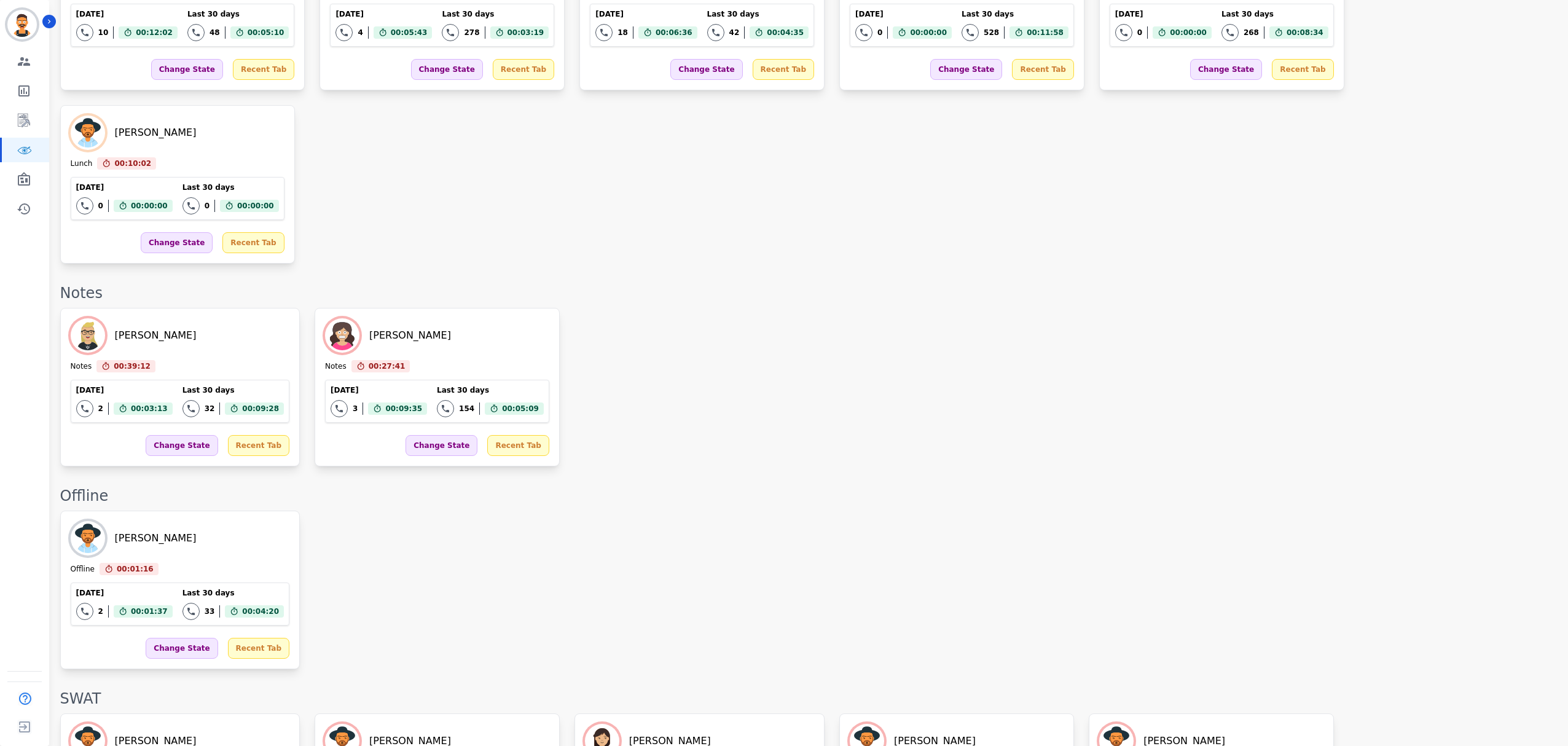
click at [656, 486] on div "Offline" at bounding box center [808, 496] width 1495 height 20
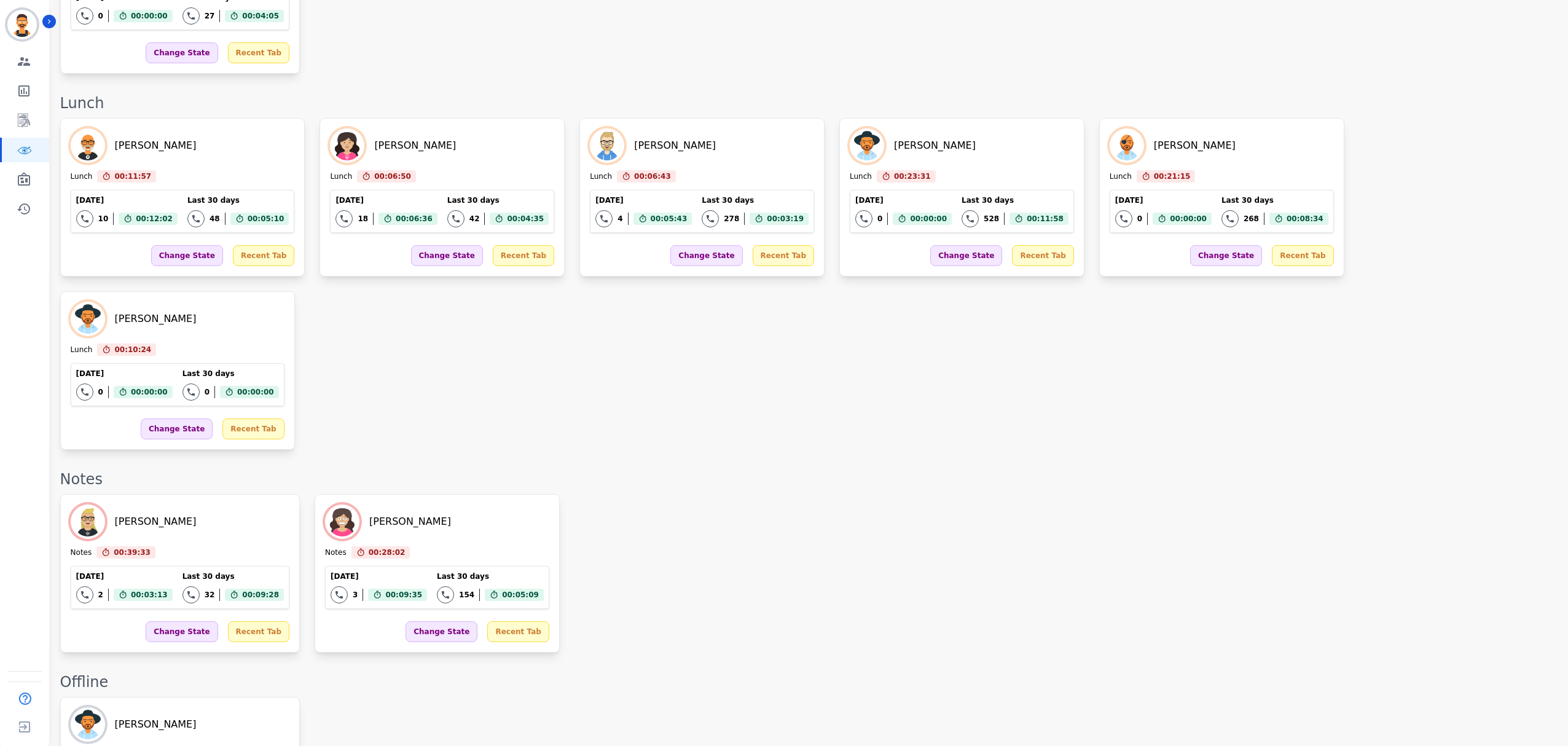
scroll to position [1338, 0]
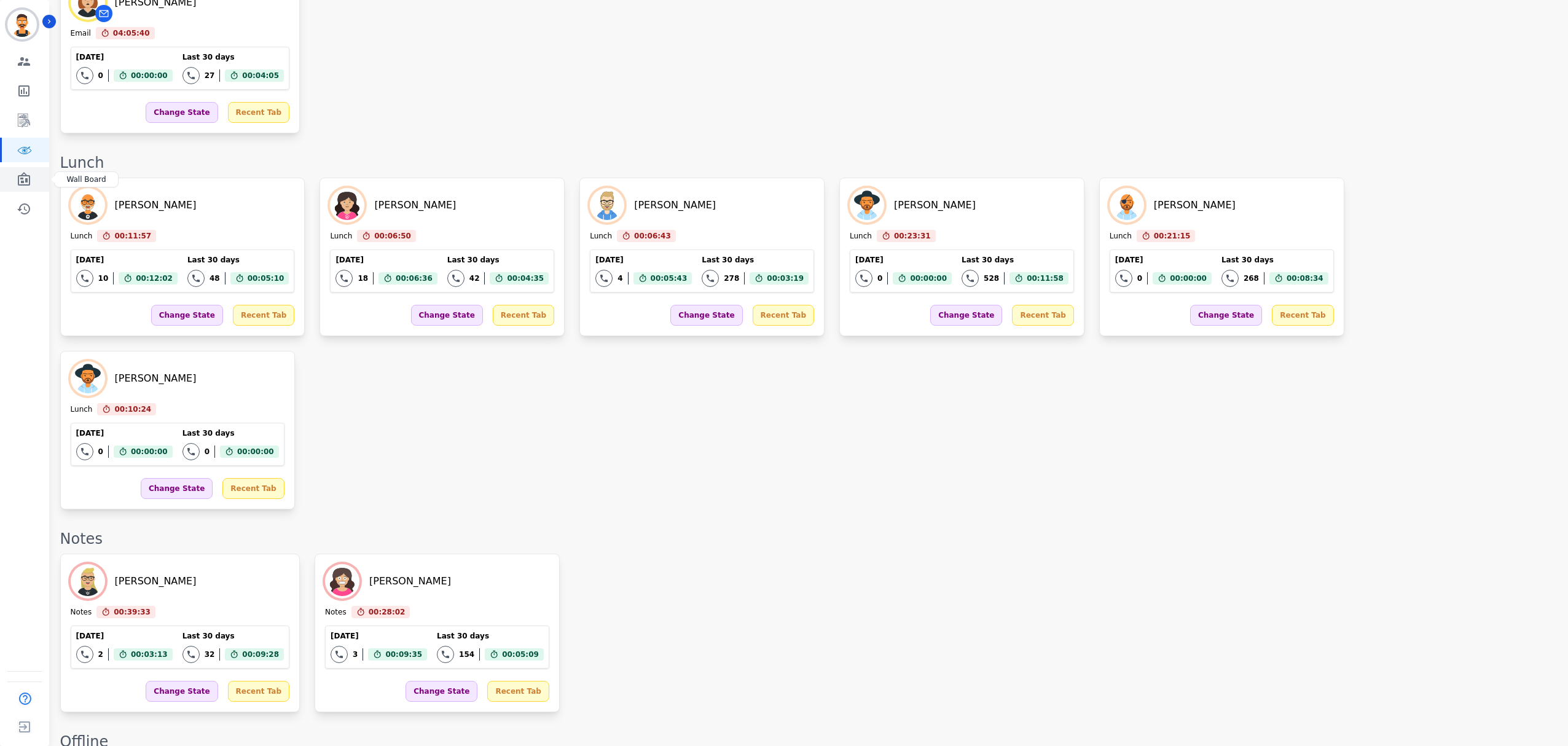
click at [27, 183] on icon "Sidebar" at bounding box center [24, 179] width 15 height 15
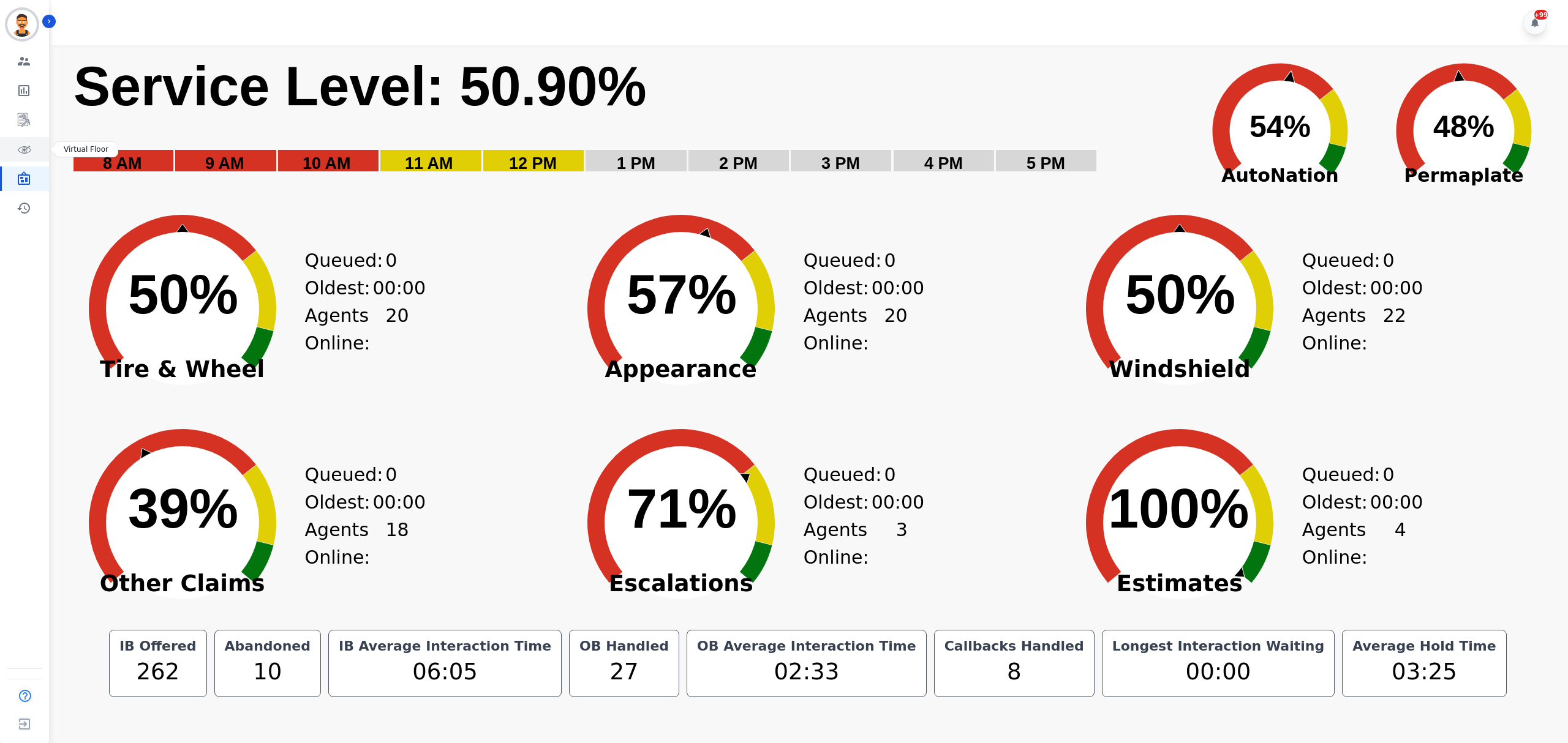
click at [18, 145] on icon "Sidebar" at bounding box center [24, 149] width 15 height 15
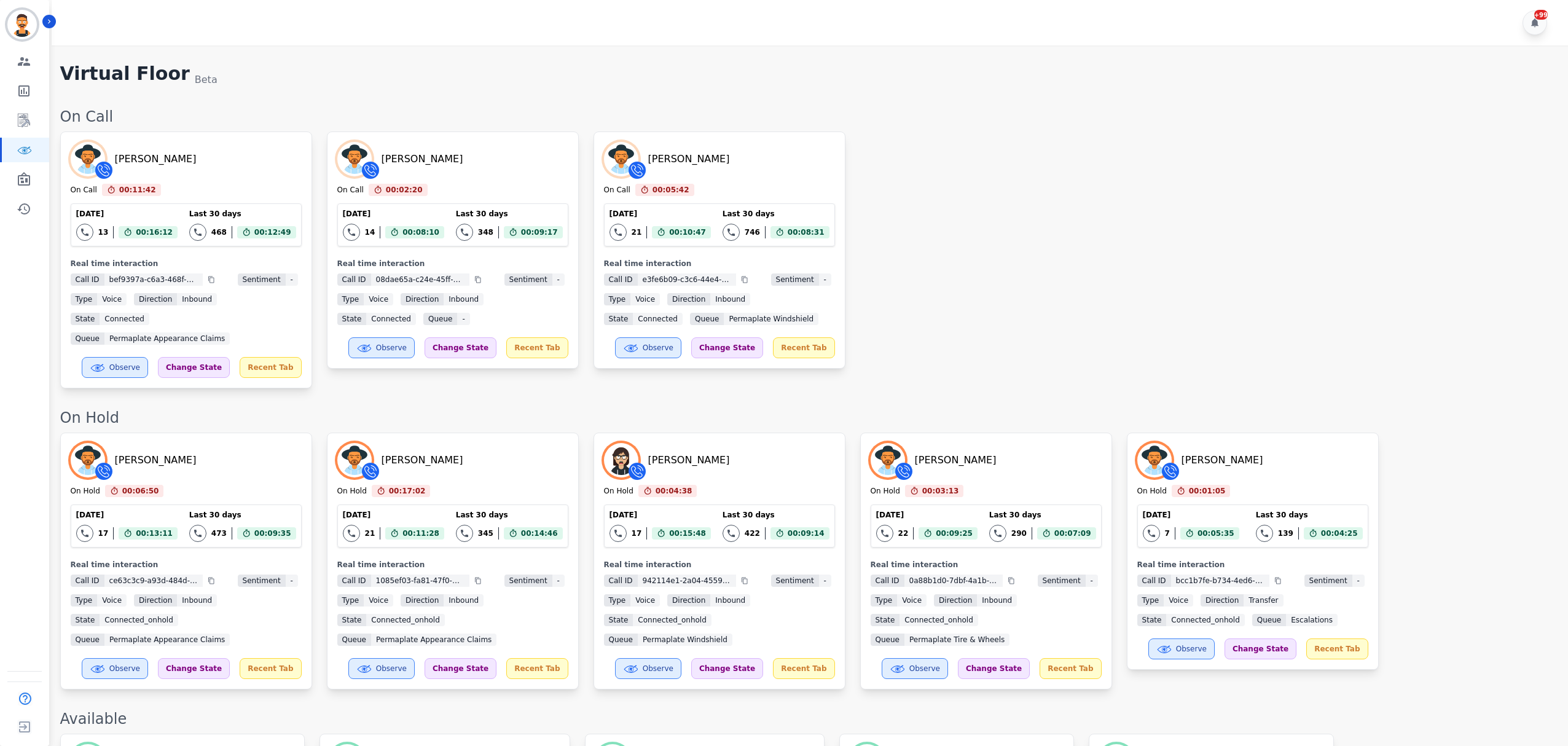
click at [860, 261] on div "Yosiah Simpkins On Call 00:11:42 Current State: On Call Today 13 Total interact…" at bounding box center [808, 260] width 1495 height 257
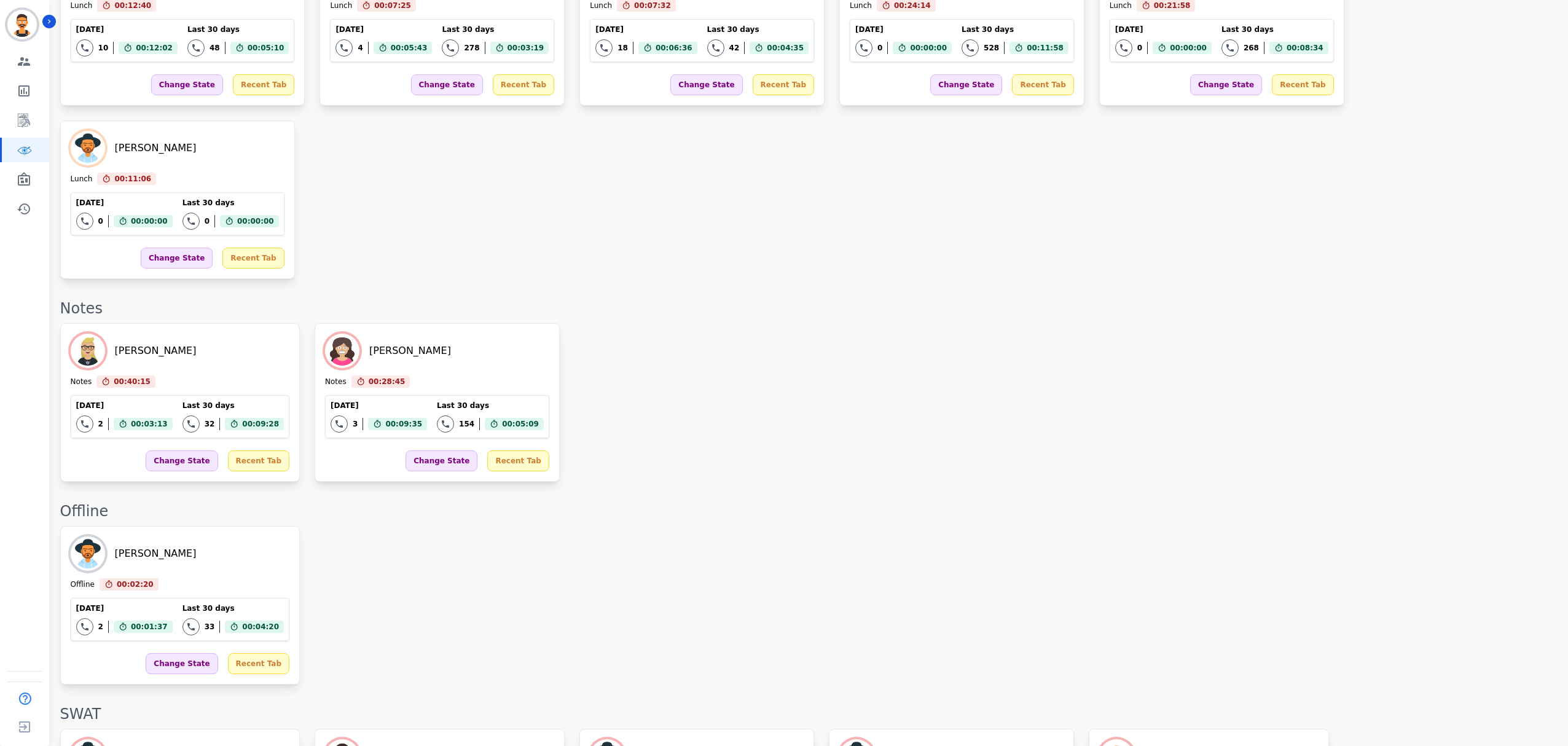
scroll to position [2030, 0]
